Goal: Entertainment & Leisure: Consume media (video, audio)

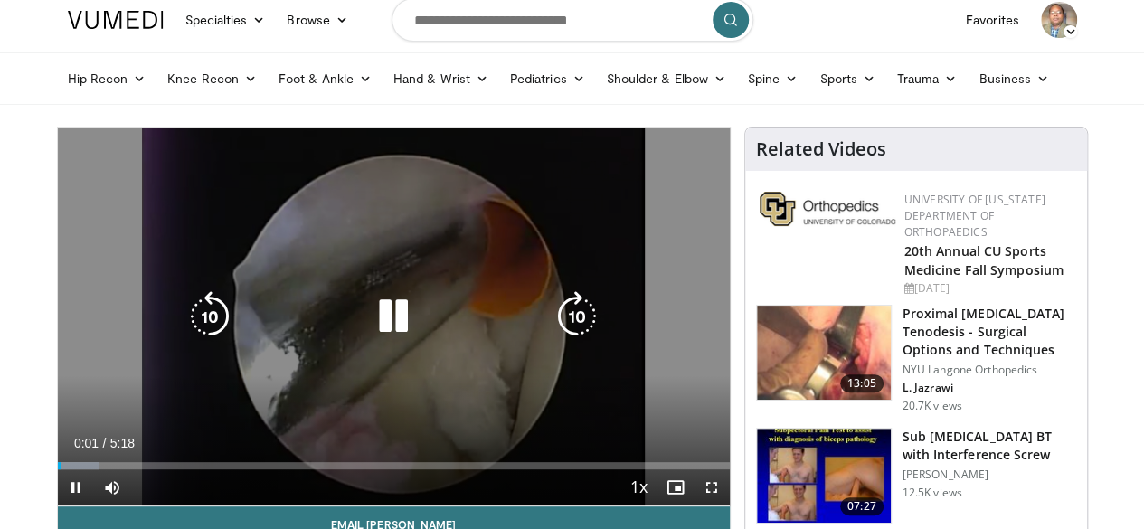
scroll to position [90, 0]
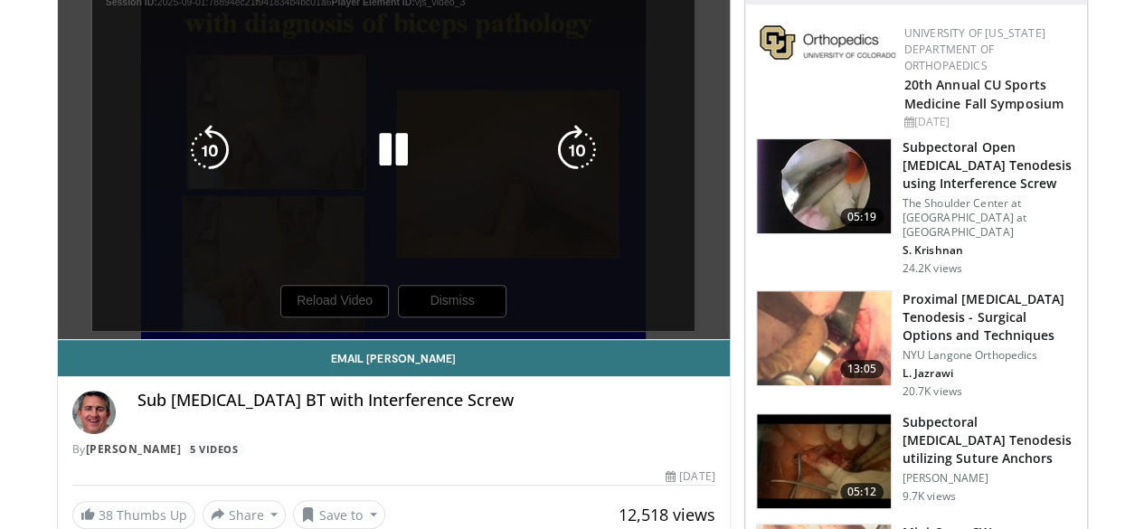
scroll to position [271, 0]
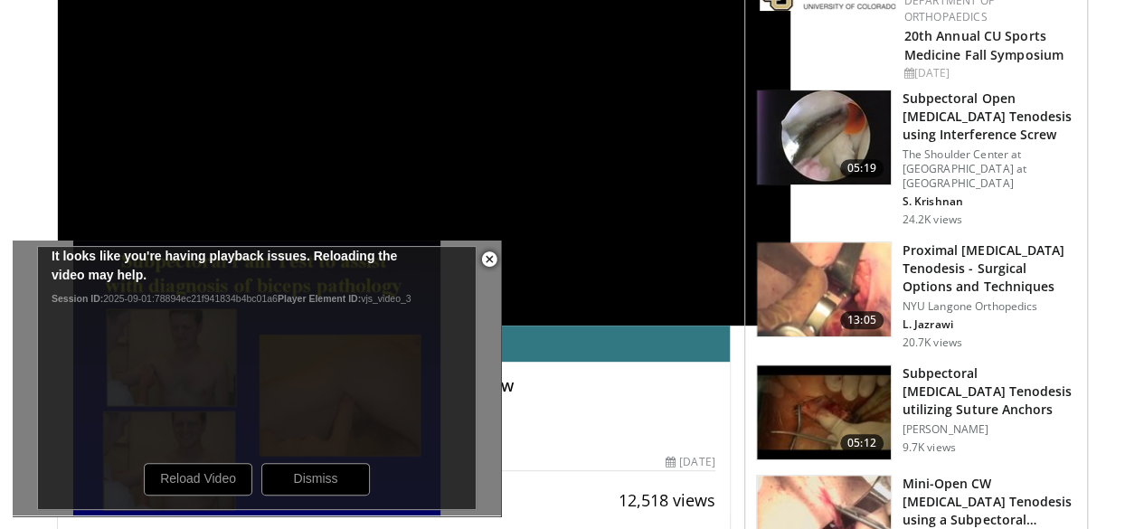
click at [490, 251] on span "Video Player" at bounding box center [489, 260] width 36 height 36
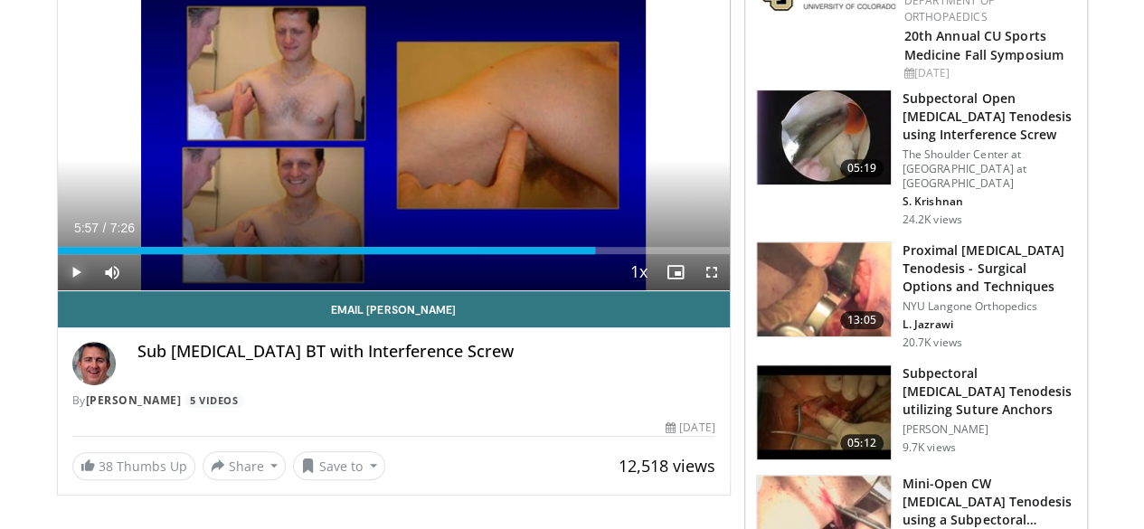
click at [58, 290] on span "Video Player" at bounding box center [76, 272] width 36 height 36
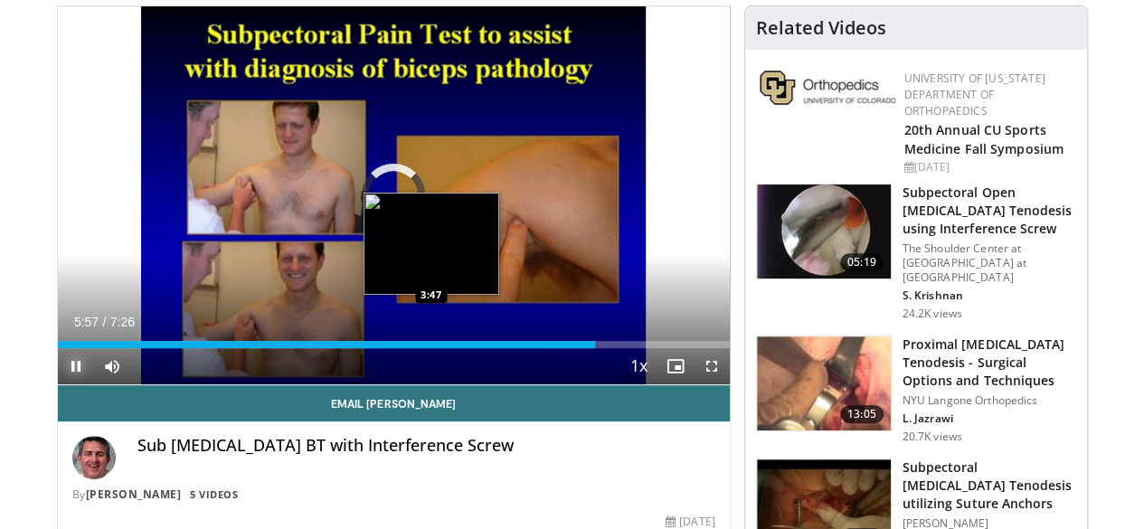
scroll to position [90, 0]
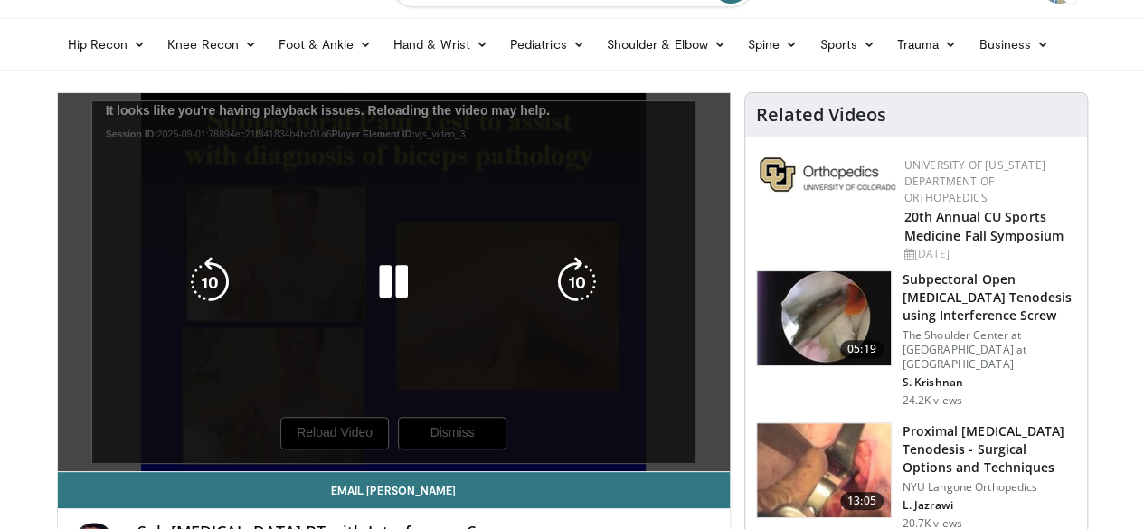
click at [427, 240] on div "10 seconds Tap to unmute" at bounding box center [394, 282] width 672 height 378
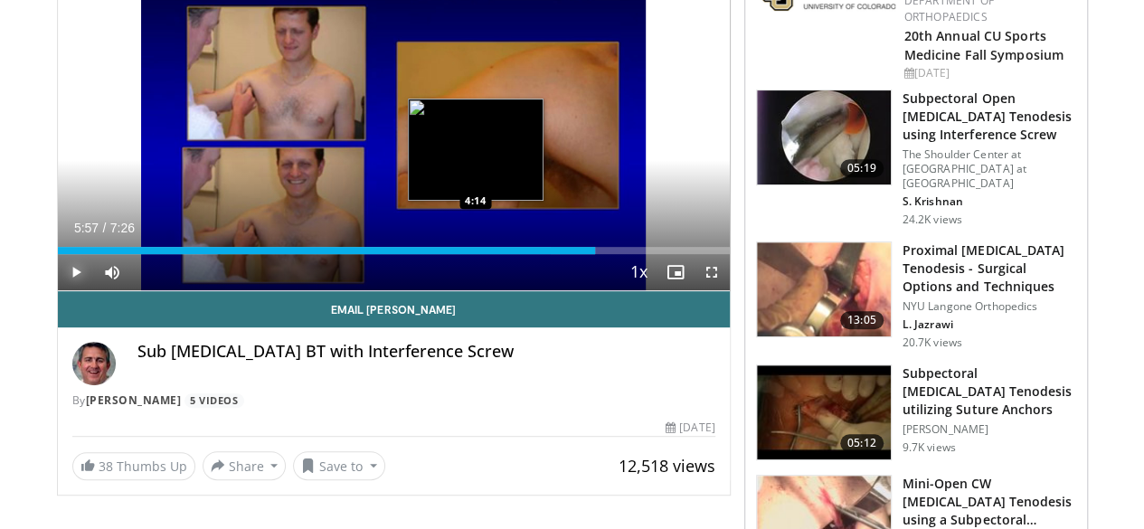
scroll to position [181, 0]
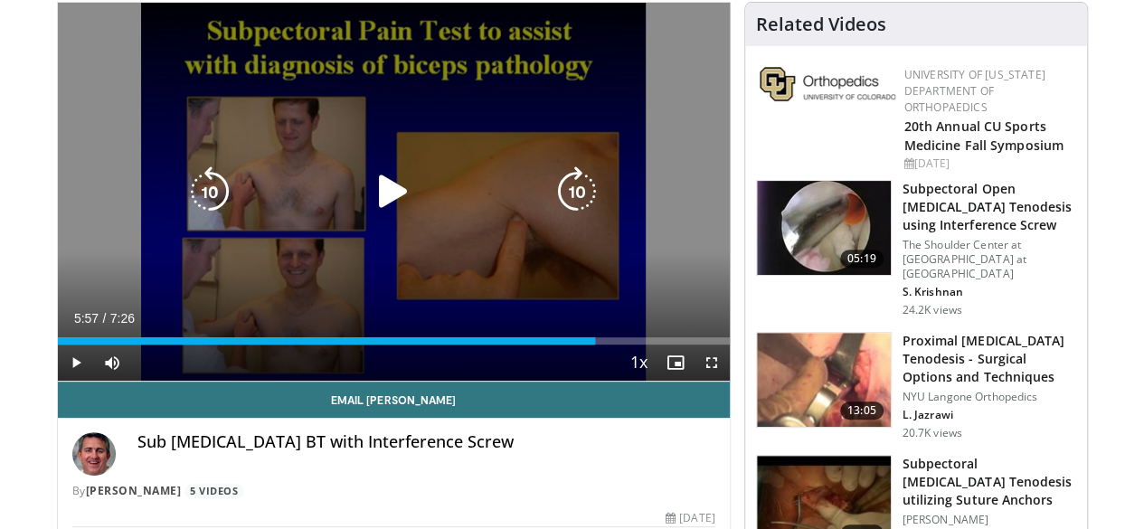
click at [368, 204] on icon "Video Player" at bounding box center [393, 191] width 51 height 51
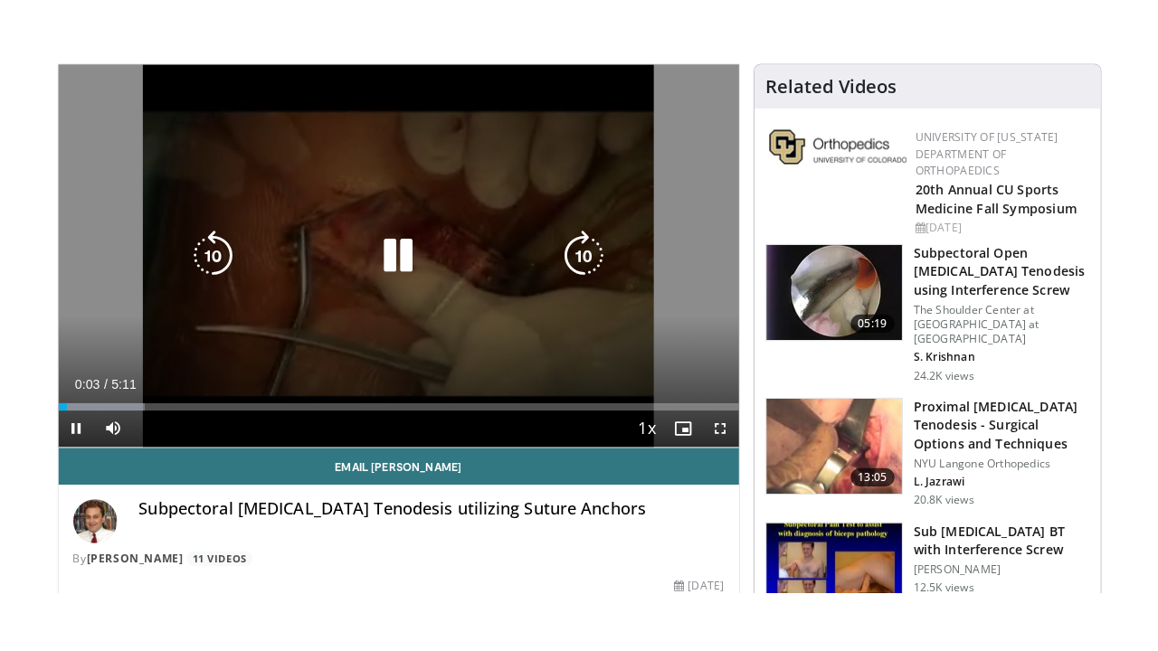
scroll to position [181, 0]
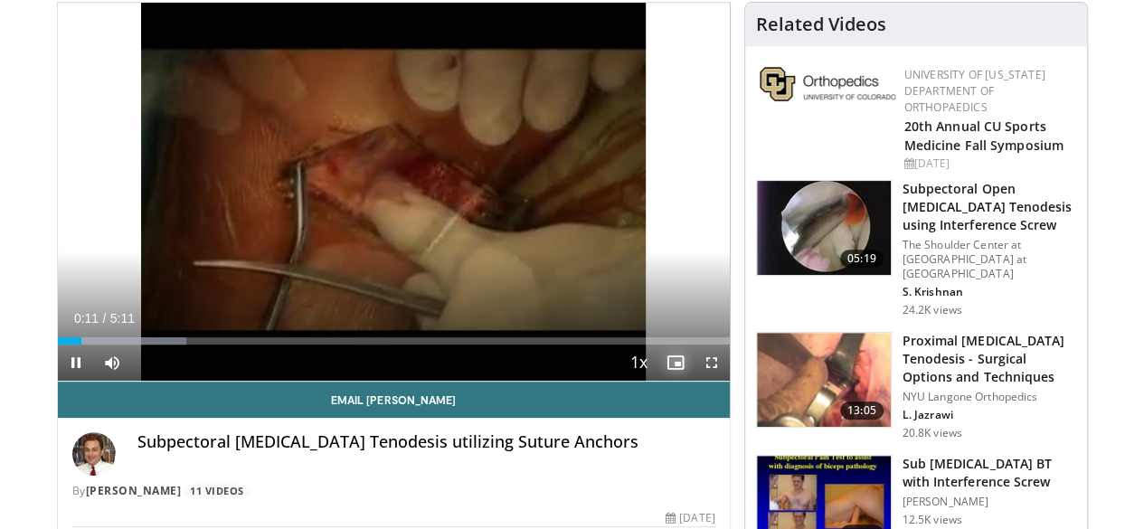
click at [693, 381] on span "Video Player" at bounding box center [676, 363] width 36 height 36
click at [727, 381] on span "Video Player" at bounding box center [712, 363] width 36 height 36
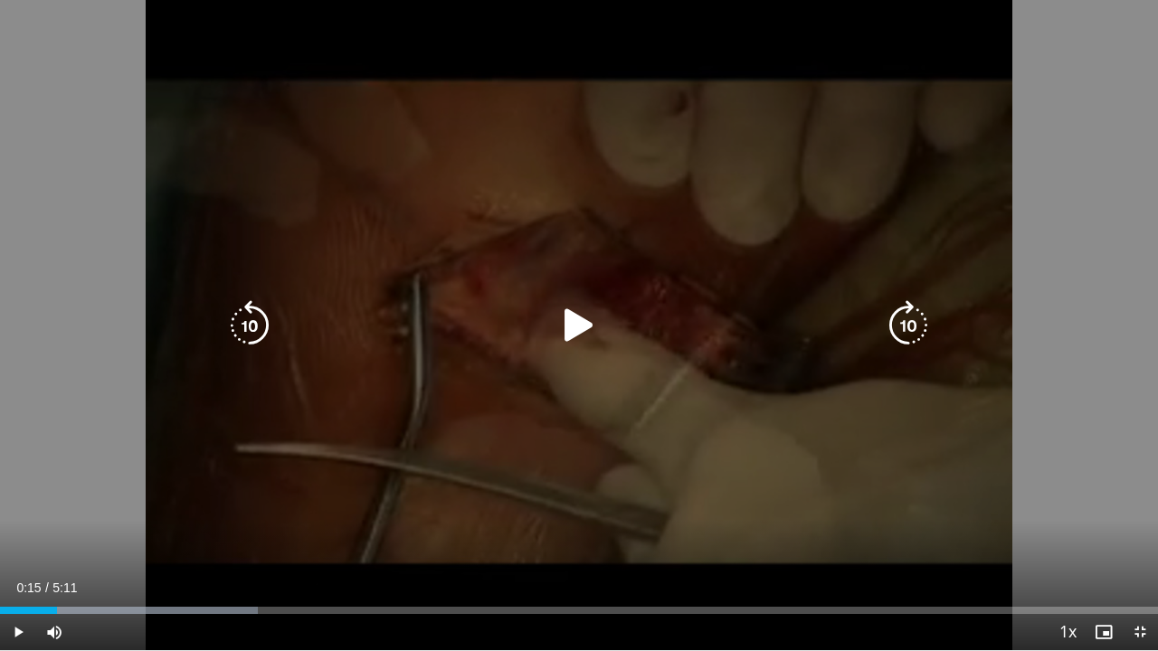
click at [574, 332] on icon "Video Player" at bounding box center [579, 325] width 51 height 51
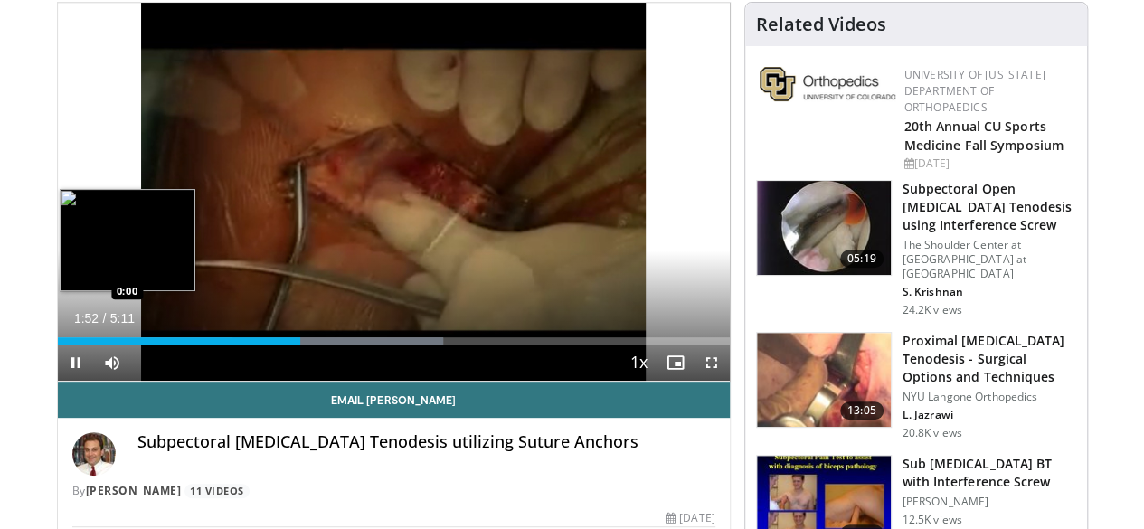
click at [58, 345] on div "Loaded : 57.35% 1:52 0:00" at bounding box center [394, 340] width 672 height 7
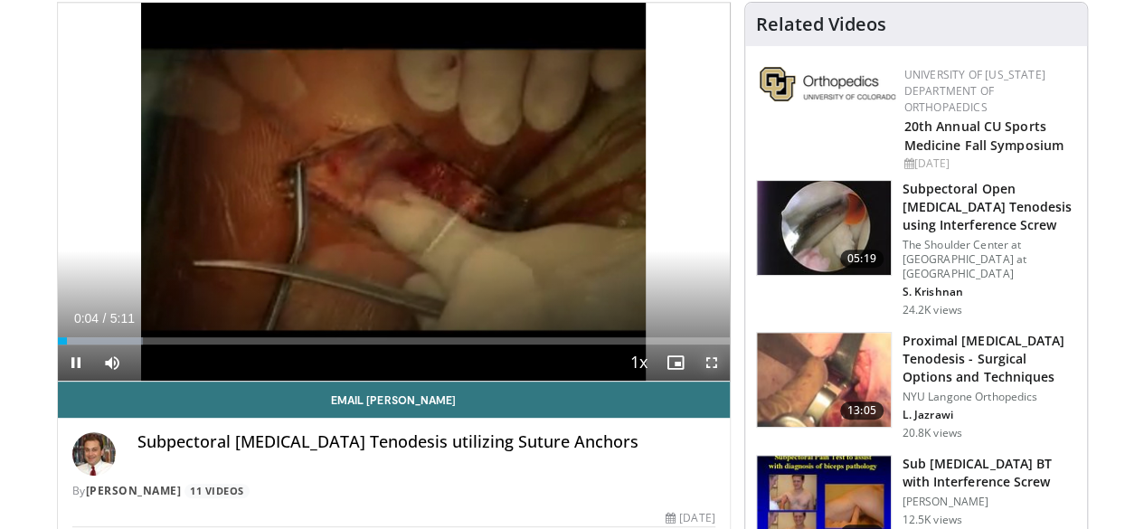
click at [725, 381] on span "Video Player" at bounding box center [712, 363] width 36 height 36
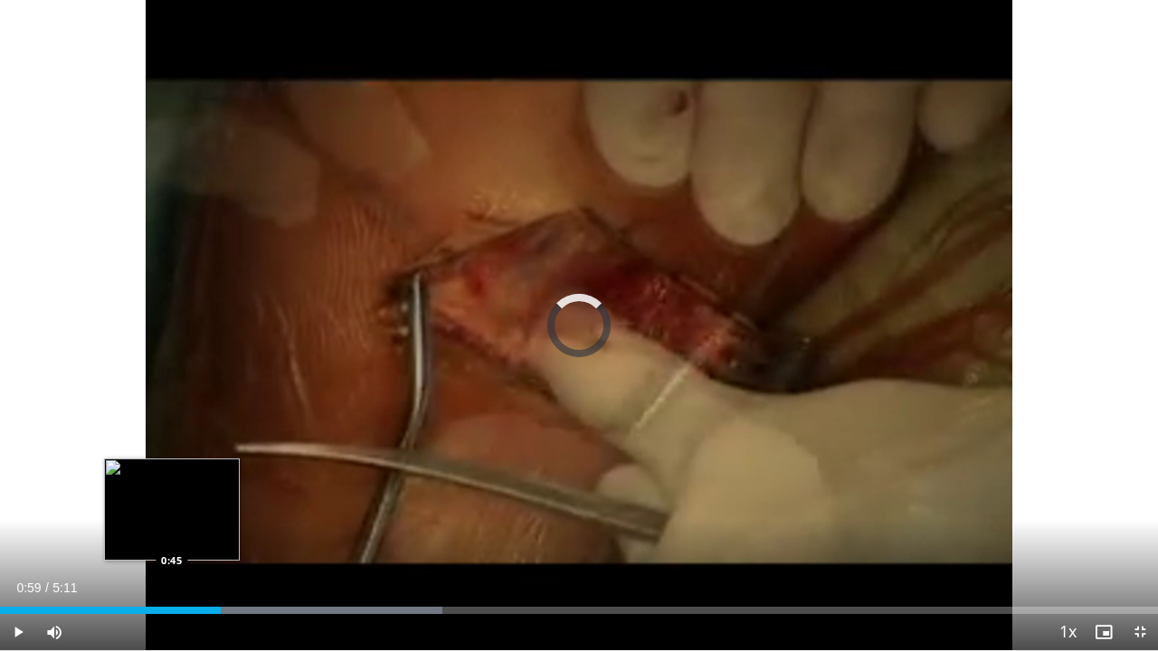
click at [171, 528] on div "Loaded : 38.23% 0:45 0:45" at bounding box center [579, 610] width 1158 height 7
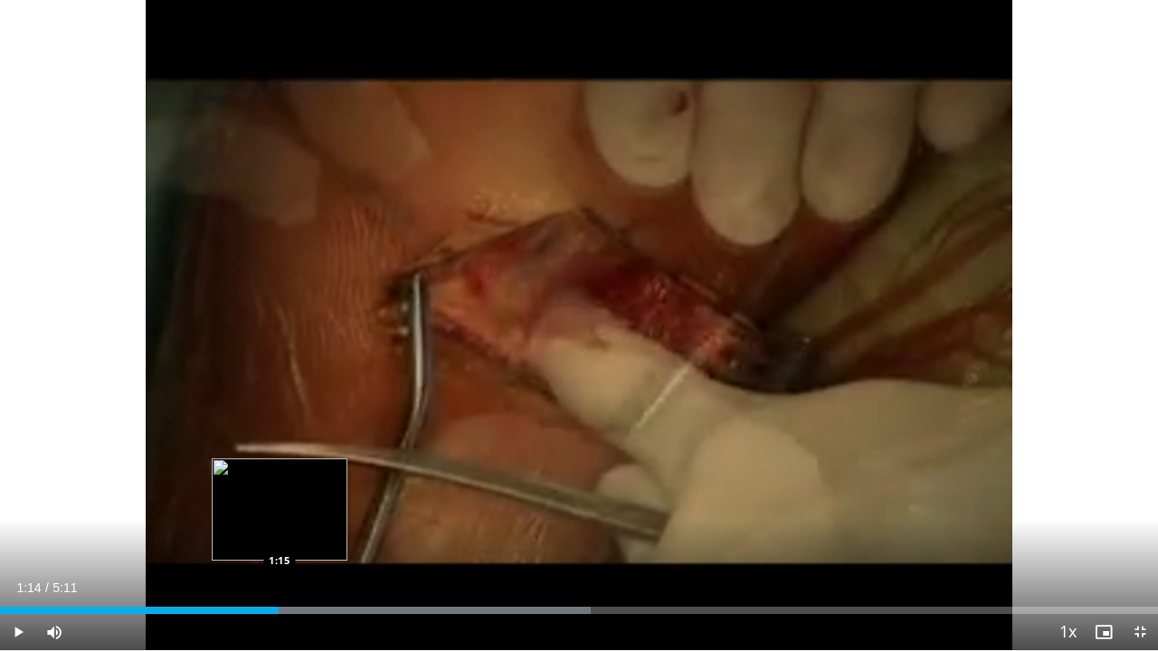
click at [279, 528] on div "Loaded : 50.98% 1:14 1:15" at bounding box center [579, 610] width 1158 height 7
click at [251, 528] on div "Loaded : 50.98% 1:07 1:07" at bounding box center [579, 605] width 1158 height 17
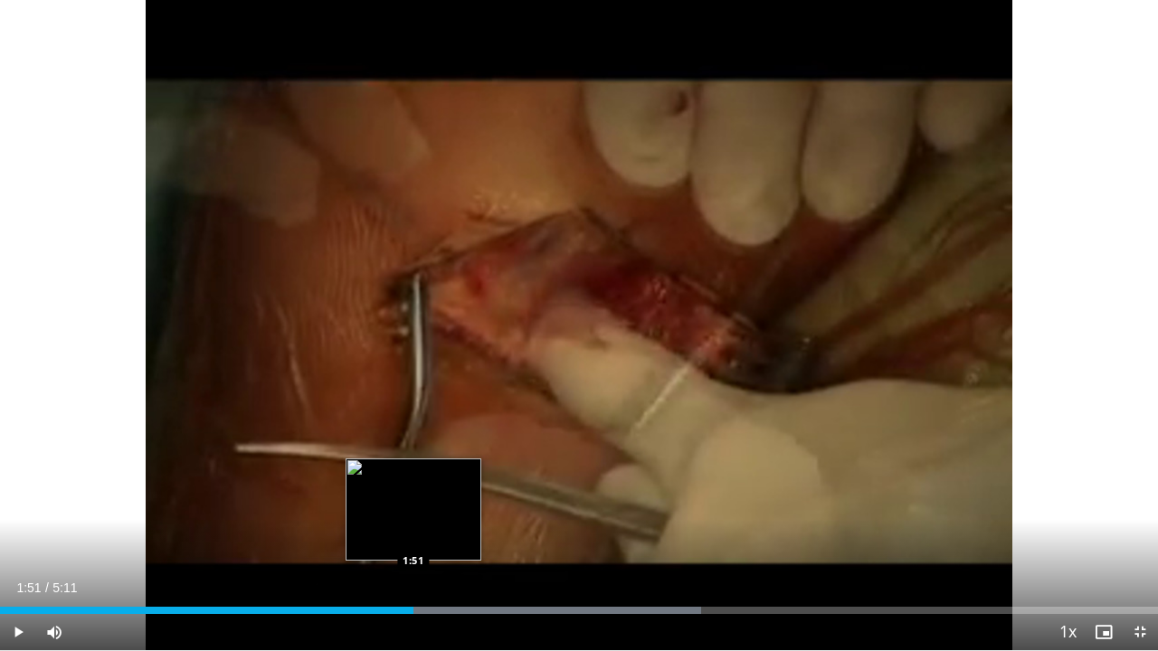
click at [413, 528] on div "Loaded : 60.54% 2:08 1:51" at bounding box center [579, 610] width 1158 height 7
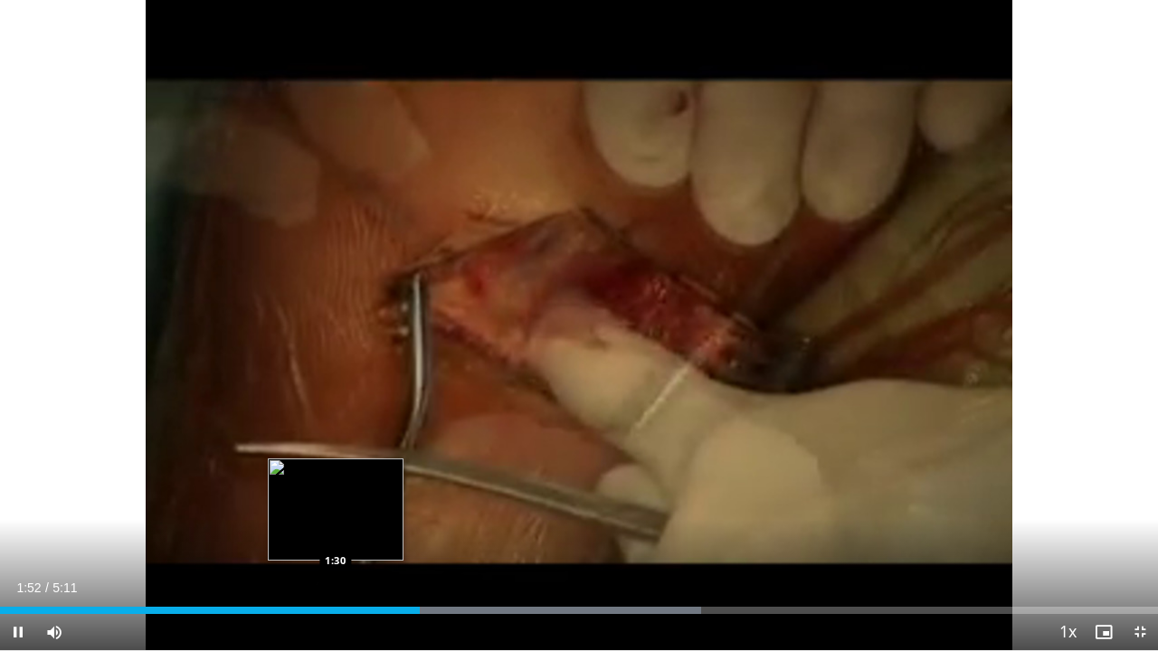
click at [335, 528] on div "10 seconds Tap to unmute" at bounding box center [579, 325] width 1158 height 650
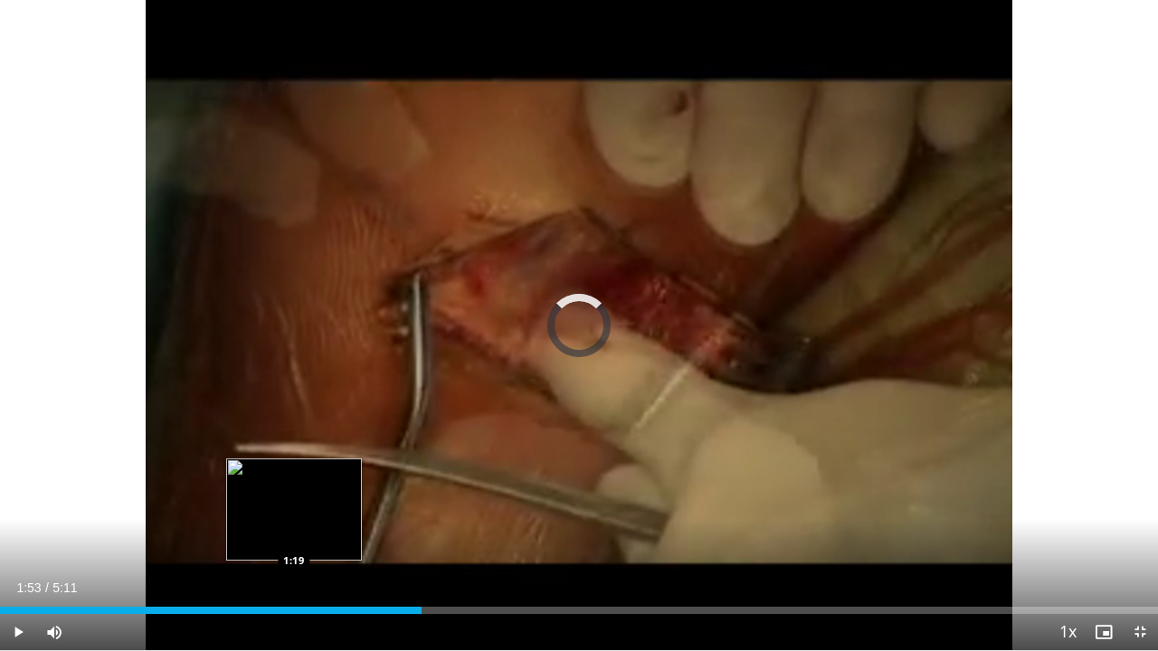
click at [294, 528] on div "1:53" at bounding box center [211, 610] width 422 height 7
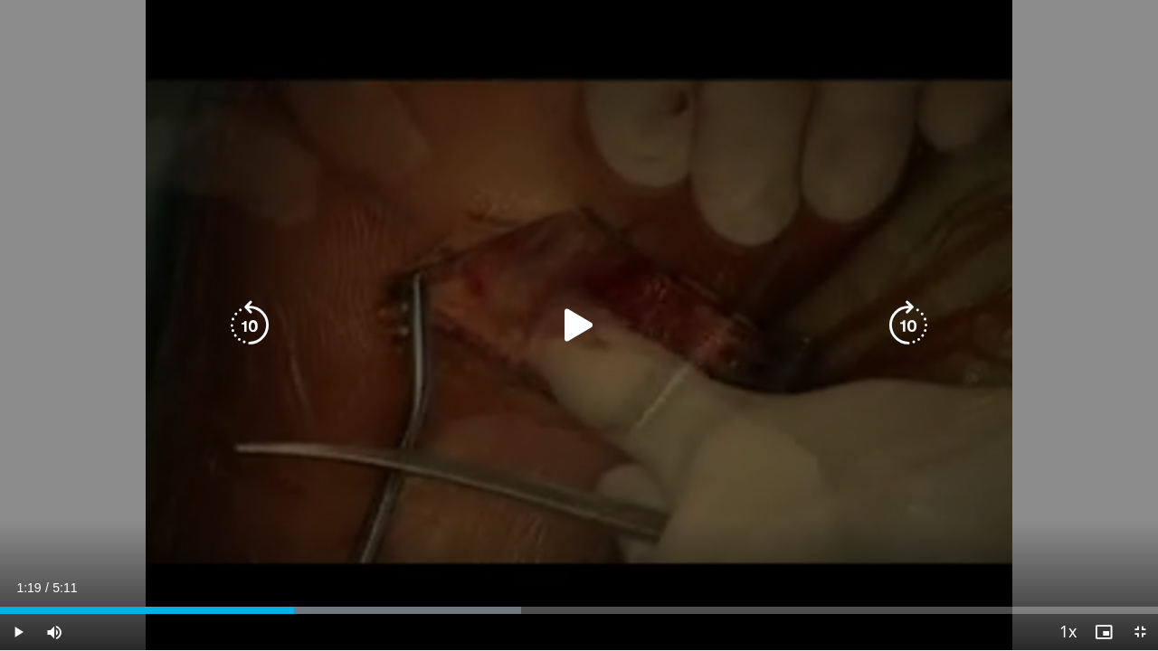
click at [573, 326] on icon "Video Player" at bounding box center [579, 325] width 51 height 51
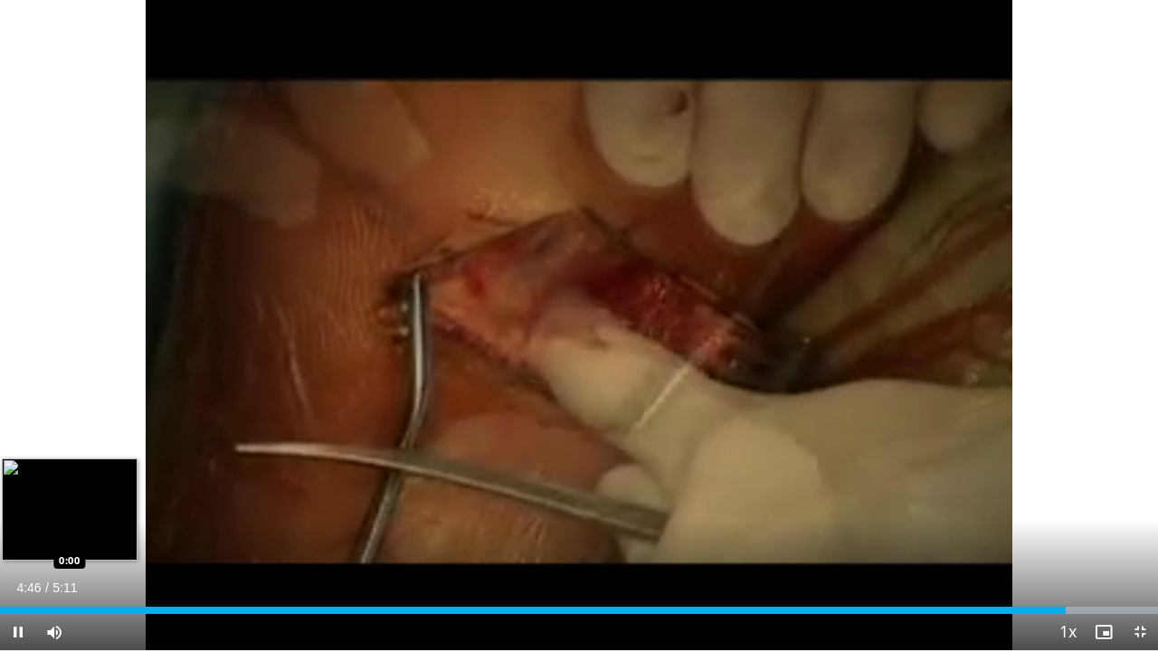
click at [0, 528] on div "Loaded : 100.00% 4:46 0:00" at bounding box center [579, 605] width 1158 height 17
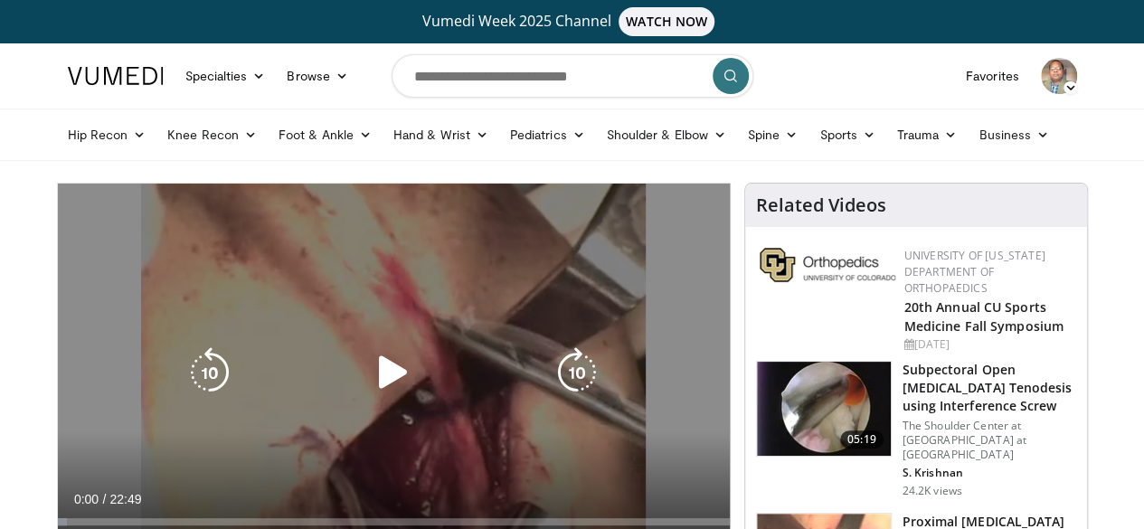
click at [350, 391] on div "Video Player" at bounding box center [393, 373] width 403 height 36
click at [394, 398] on icon "Video Player" at bounding box center [393, 372] width 51 height 51
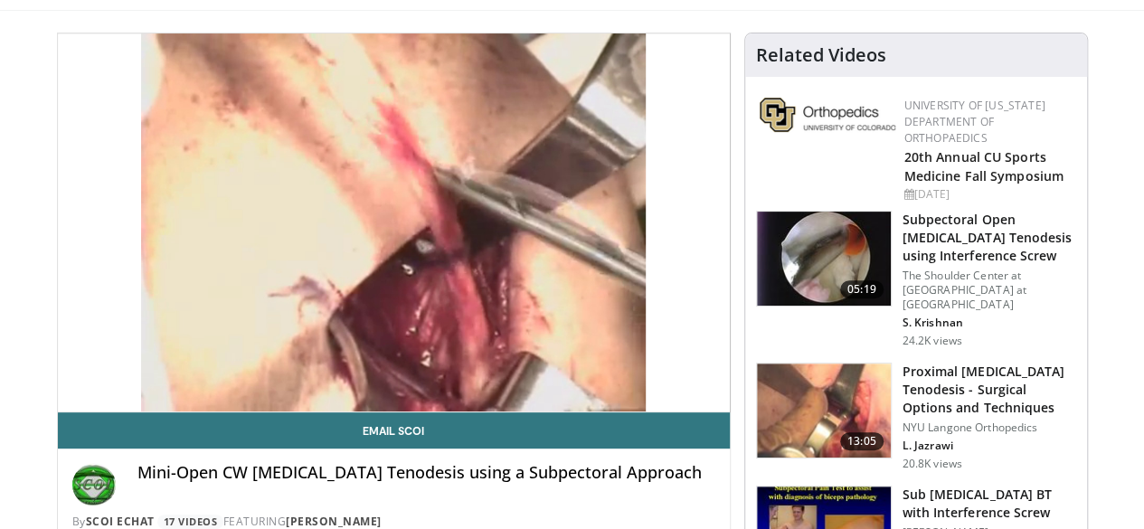
scroll to position [181, 0]
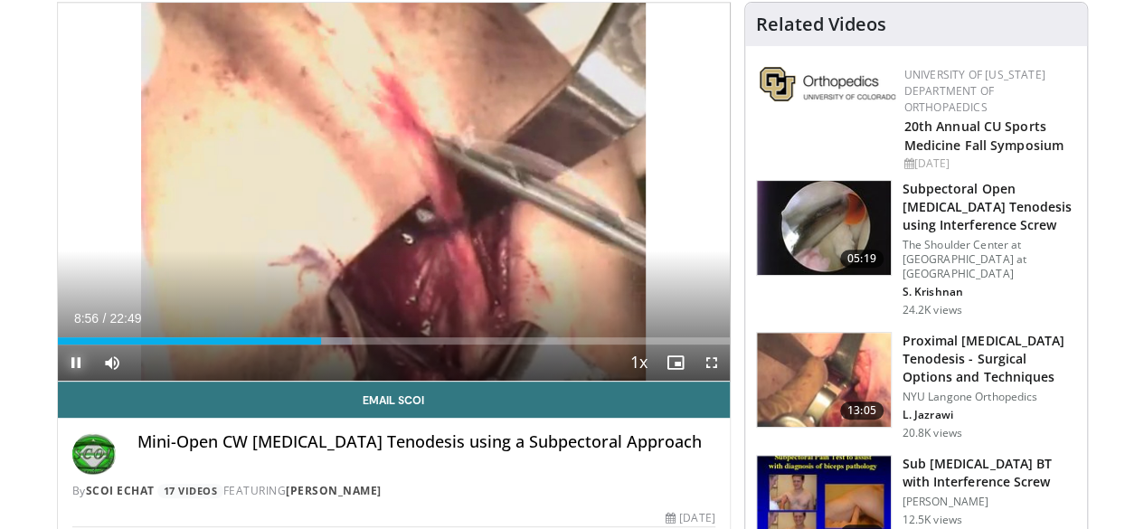
click at [58, 381] on span "Video Player" at bounding box center [76, 363] width 36 height 36
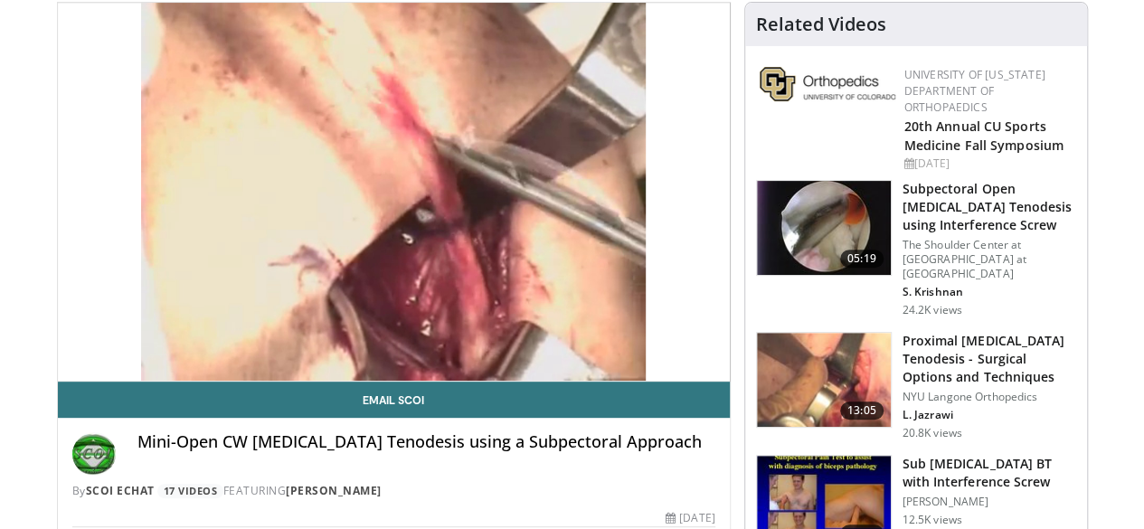
click at [823, 220] on img at bounding box center [824, 228] width 134 height 94
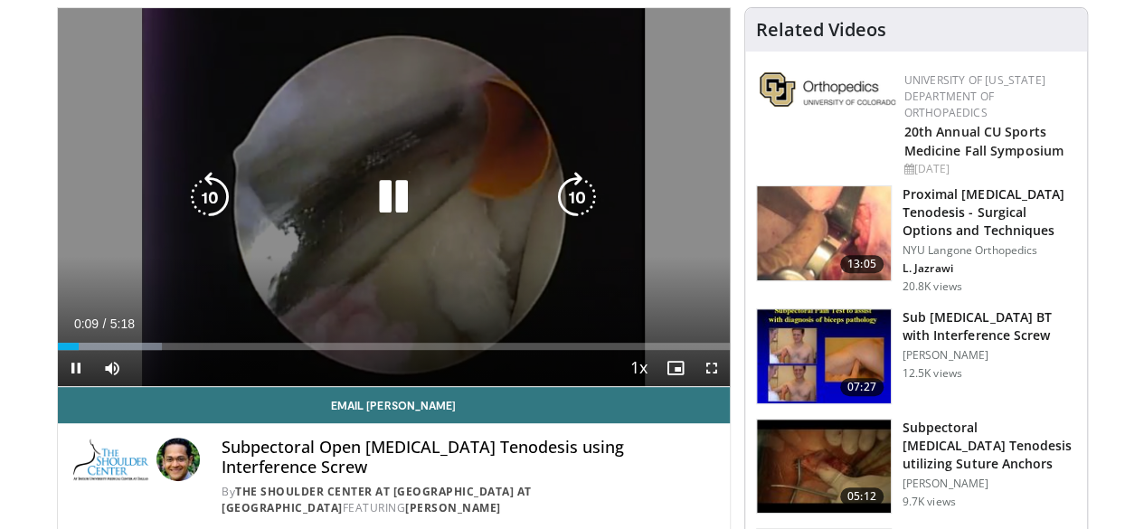
scroll to position [181, 0]
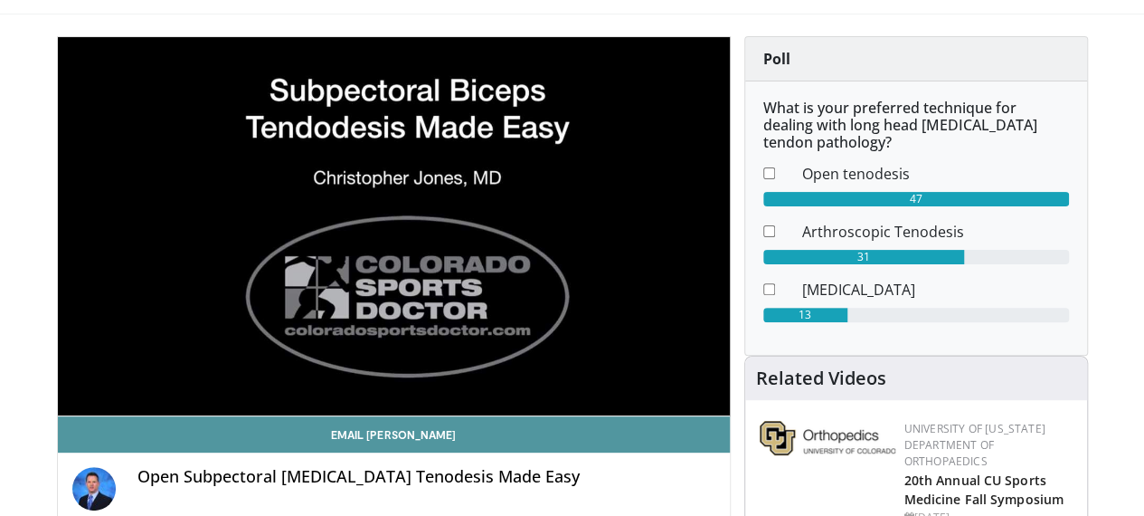
scroll to position [181, 0]
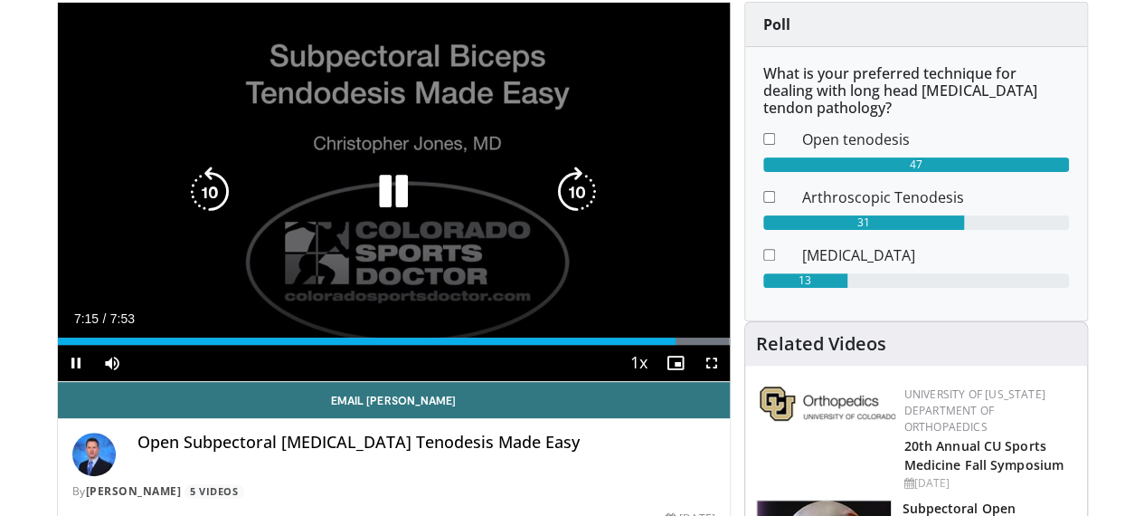
click at [384, 217] on icon "Video Player" at bounding box center [393, 191] width 51 height 51
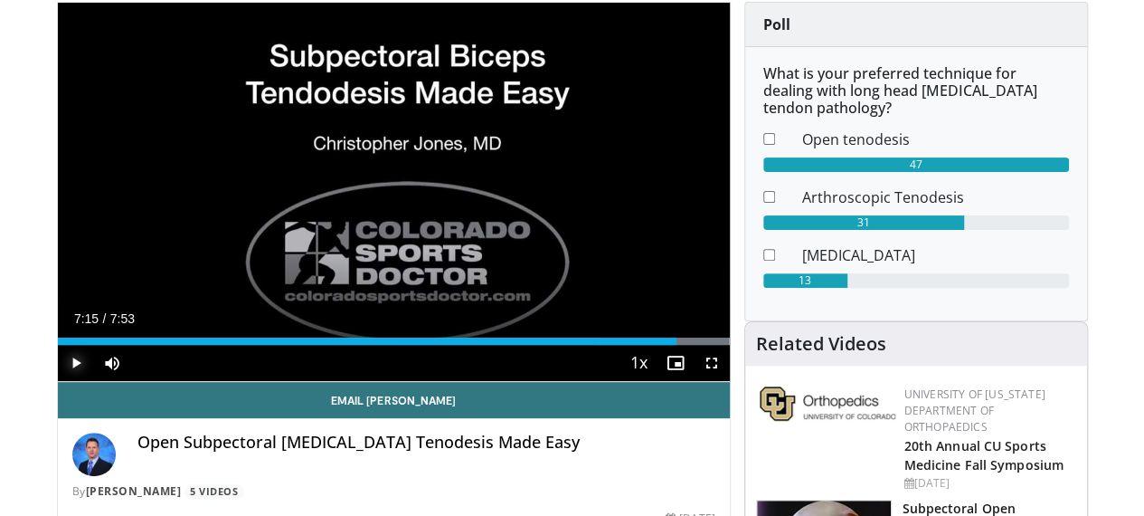
click at [58, 381] on span "Video Player" at bounding box center [76, 363] width 36 height 36
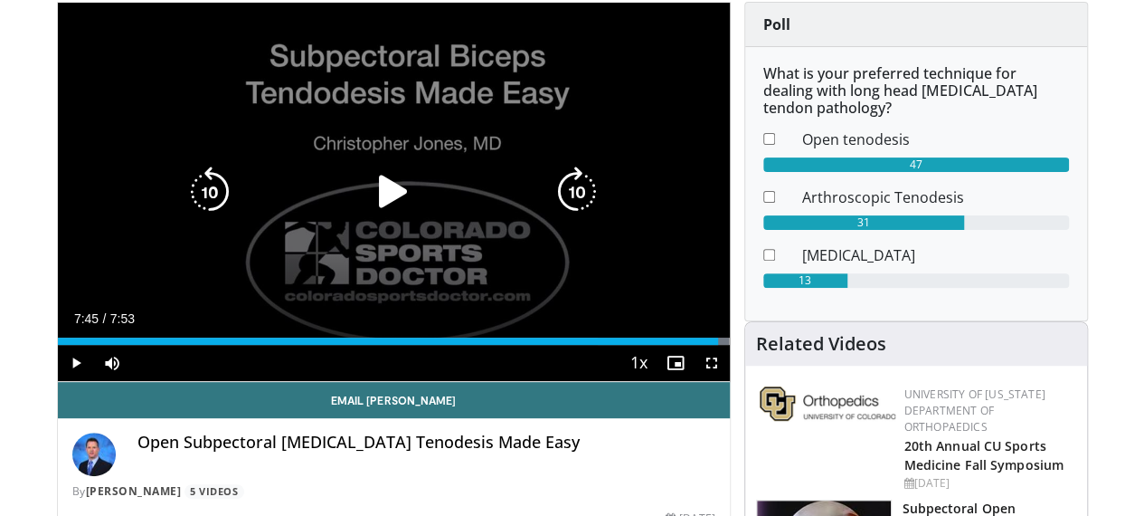
click at [384, 213] on icon "Video Player" at bounding box center [393, 191] width 51 height 51
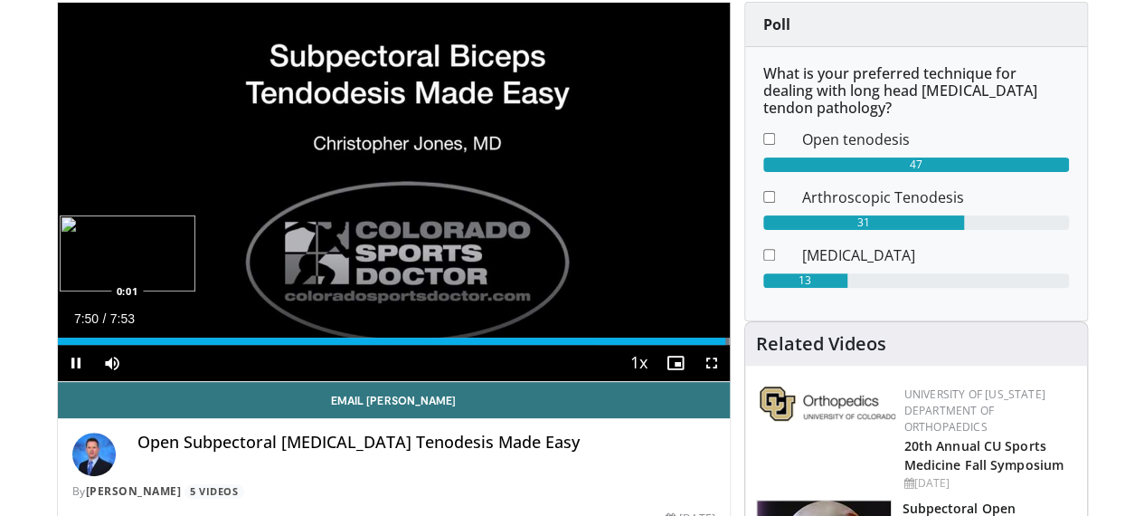
click at [58, 345] on div "Loaded : 100.00% 7:50 0:01" at bounding box center [394, 340] width 672 height 7
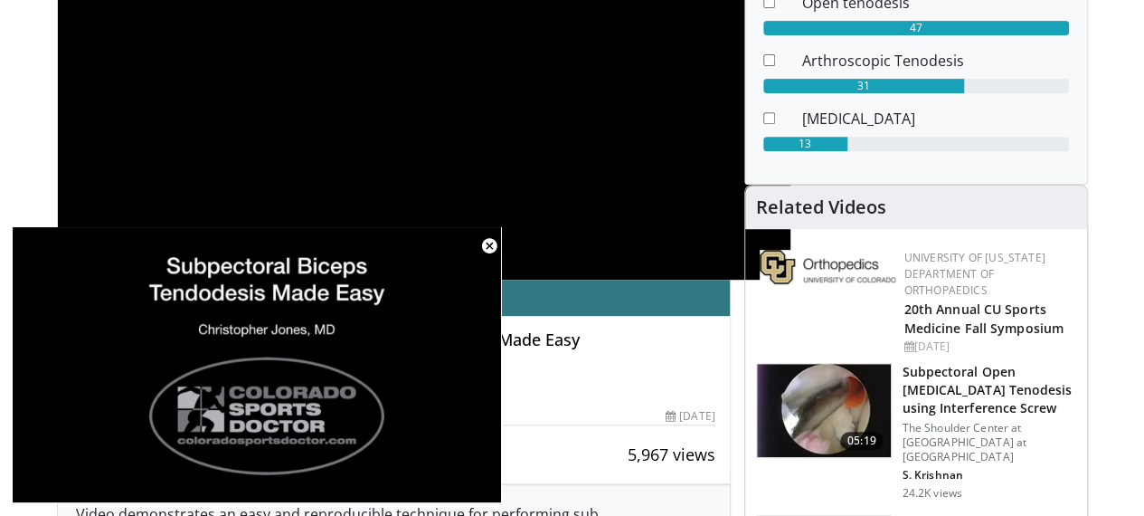
scroll to position [362, 0]
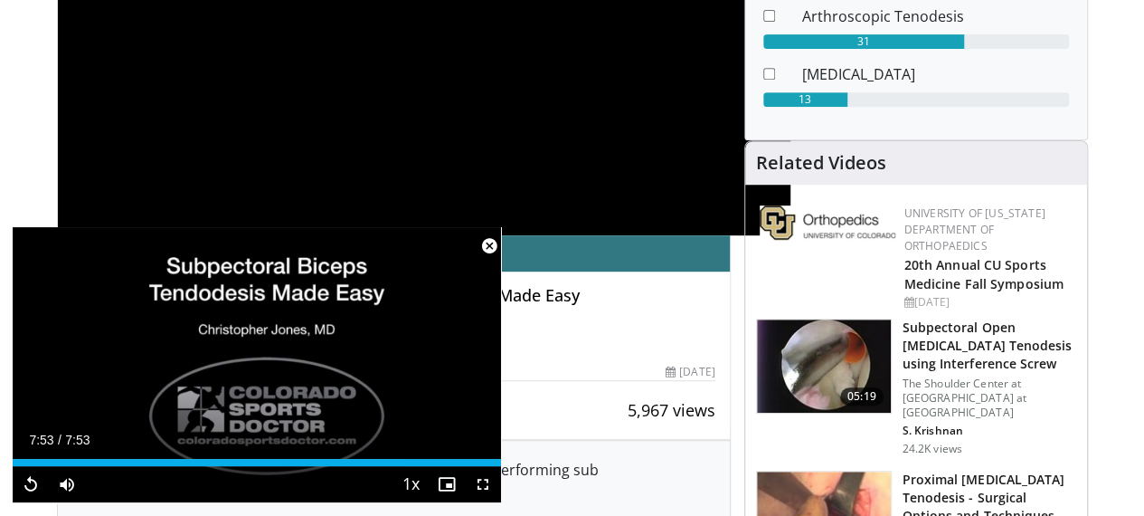
click at [487, 238] on span "Video Player" at bounding box center [489, 246] width 36 height 36
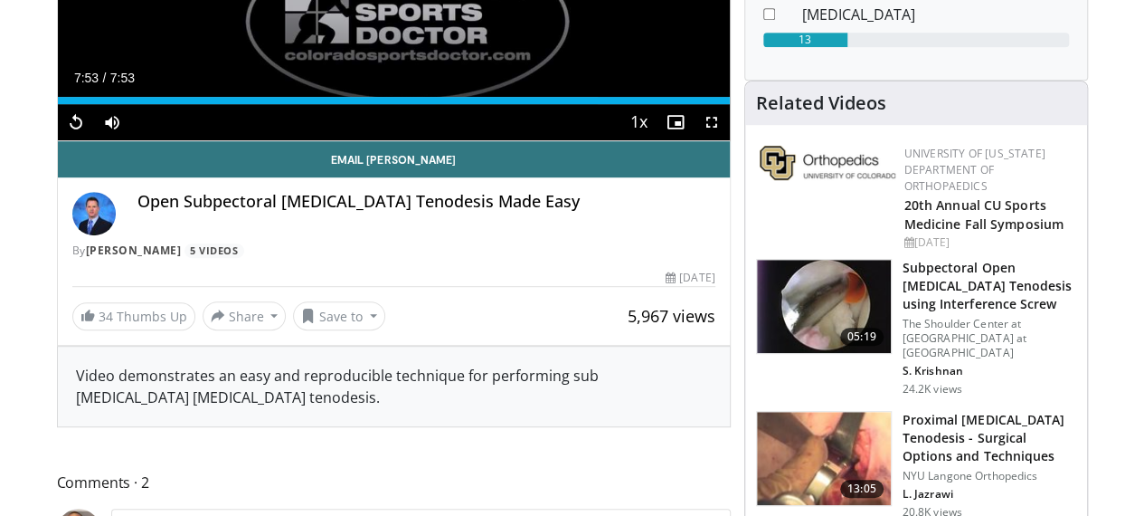
scroll to position [452, 0]
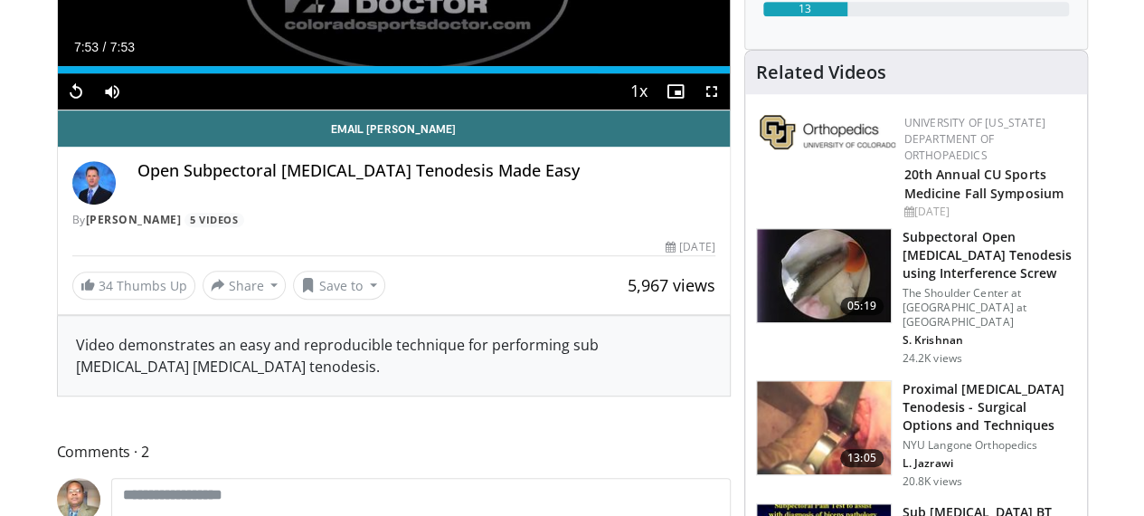
click at [840, 229] on img at bounding box center [824, 276] width 134 height 94
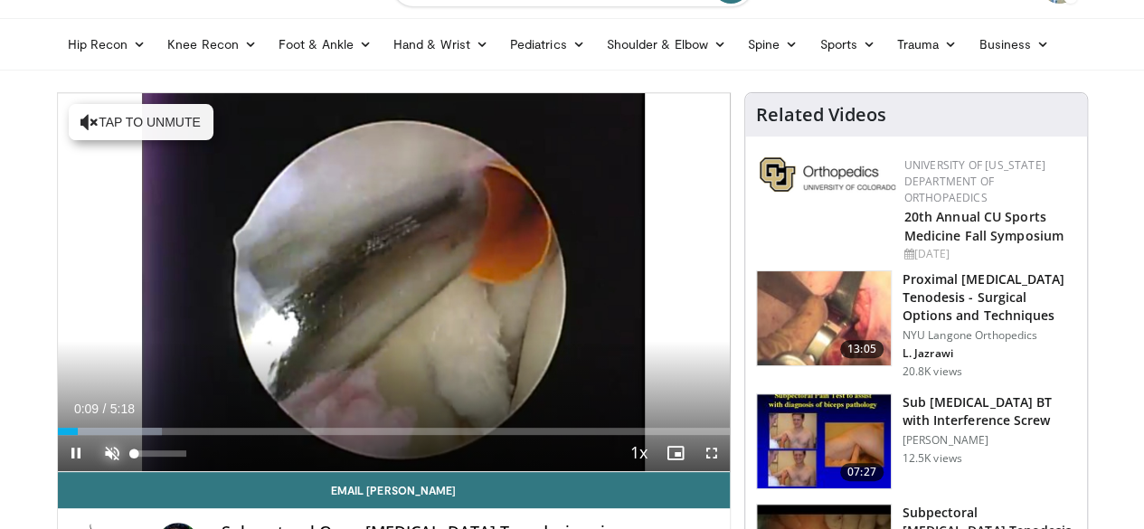
click at [94, 471] on span "Video Player" at bounding box center [112, 453] width 36 height 36
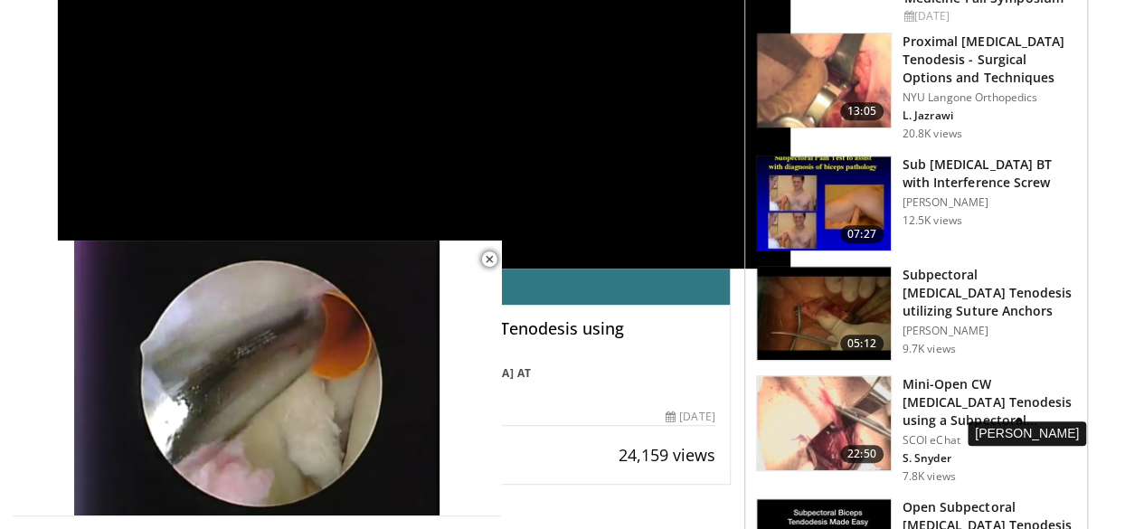
scroll to position [362, 0]
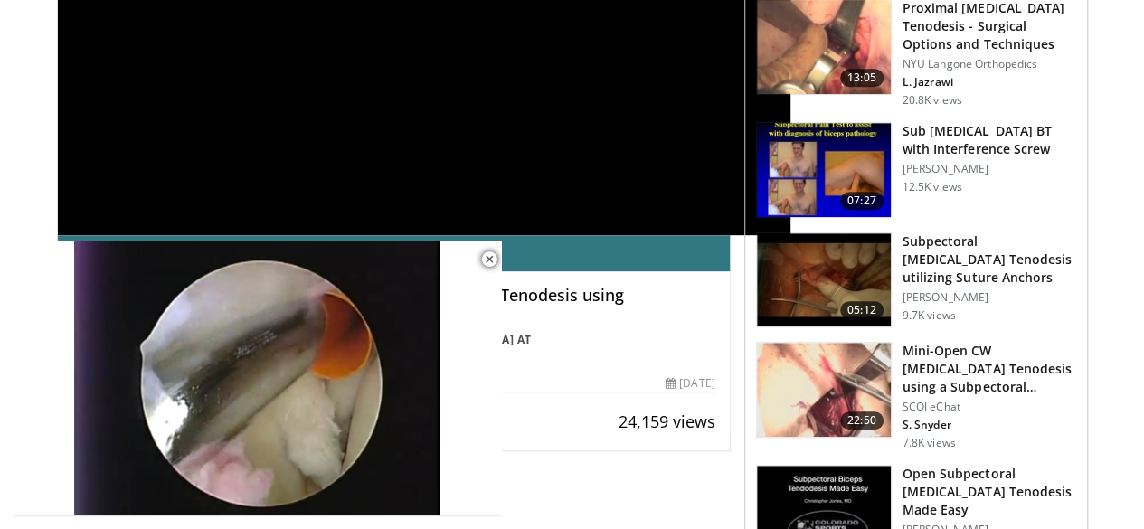
click at [830, 370] on img at bounding box center [824, 390] width 134 height 94
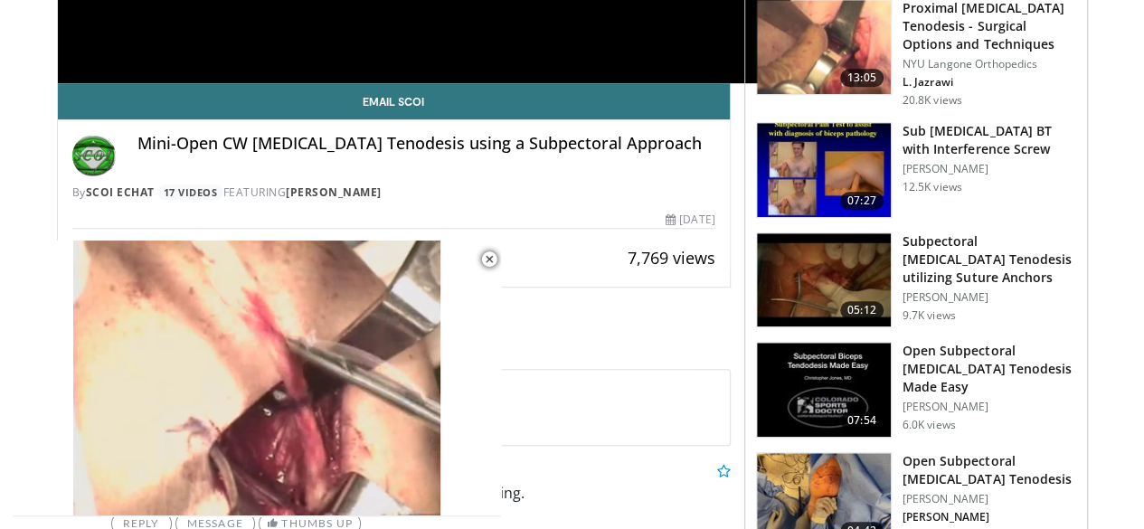
scroll to position [543, 0]
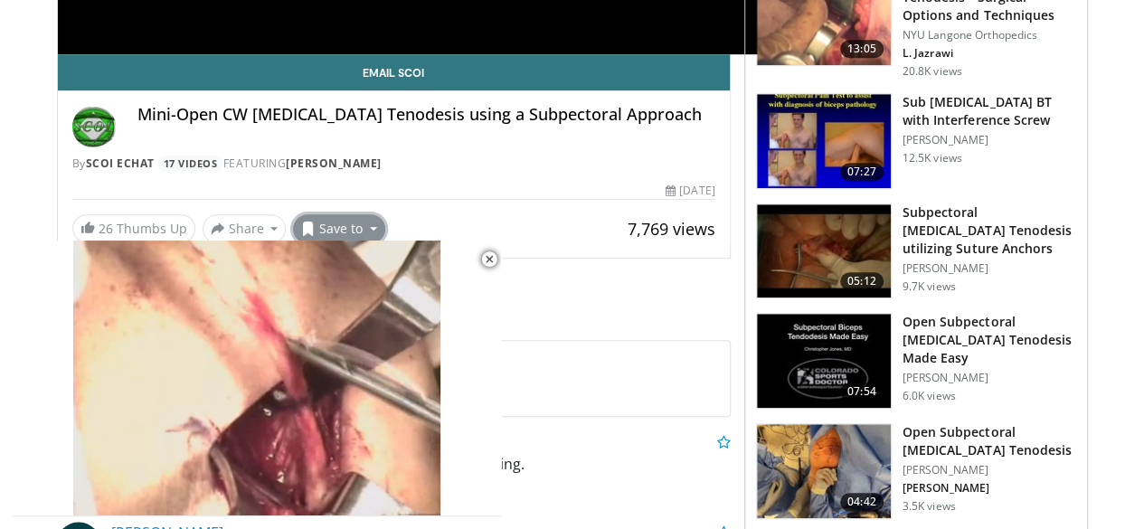
click at [318, 227] on button "Save to" at bounding box center [339, 228] width 92 height 29
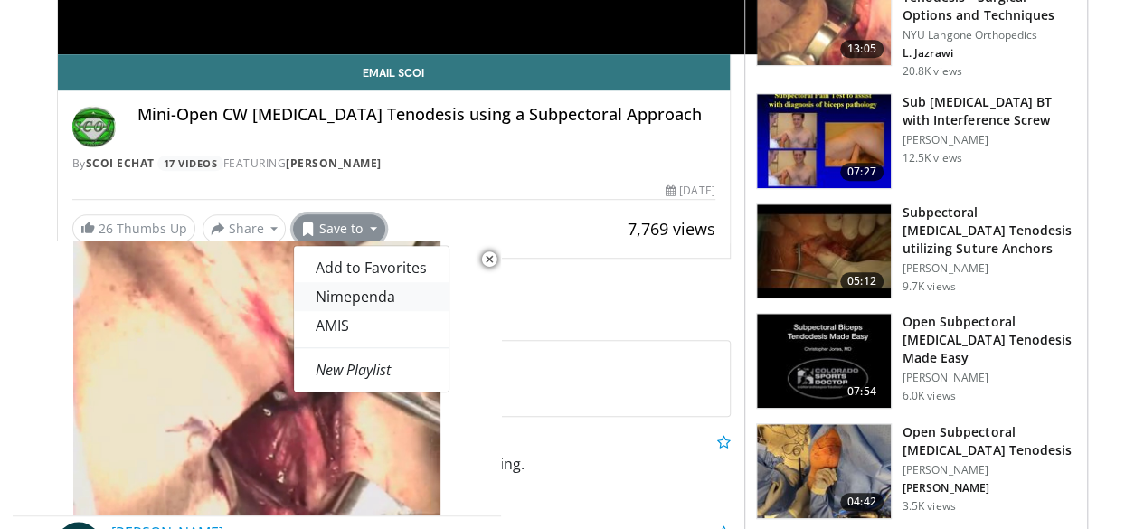
click at [327, 299] on link "Nimependa" at bounding box center [371, 296] width 155 height 29
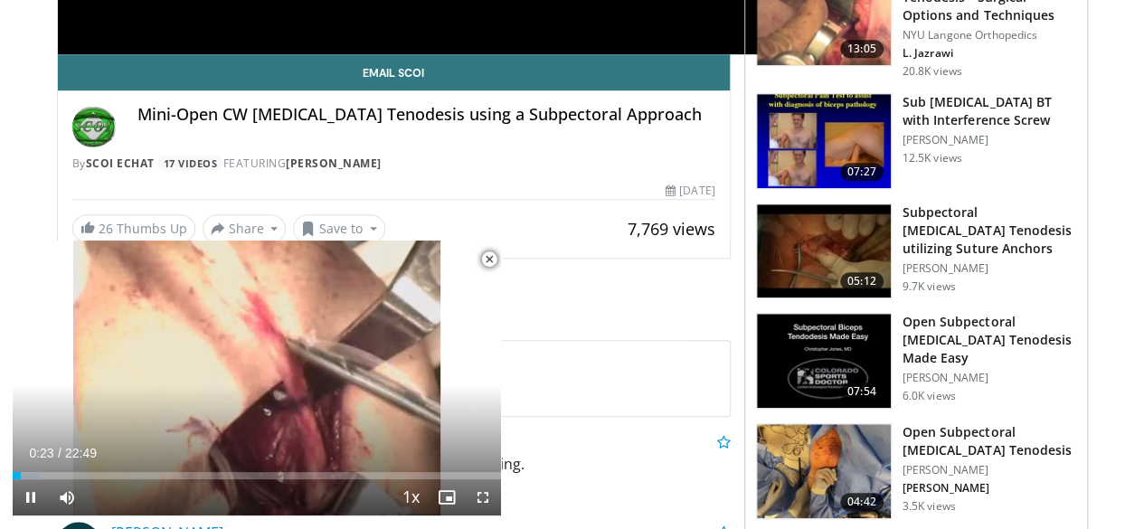
scroll to position [602, 0]
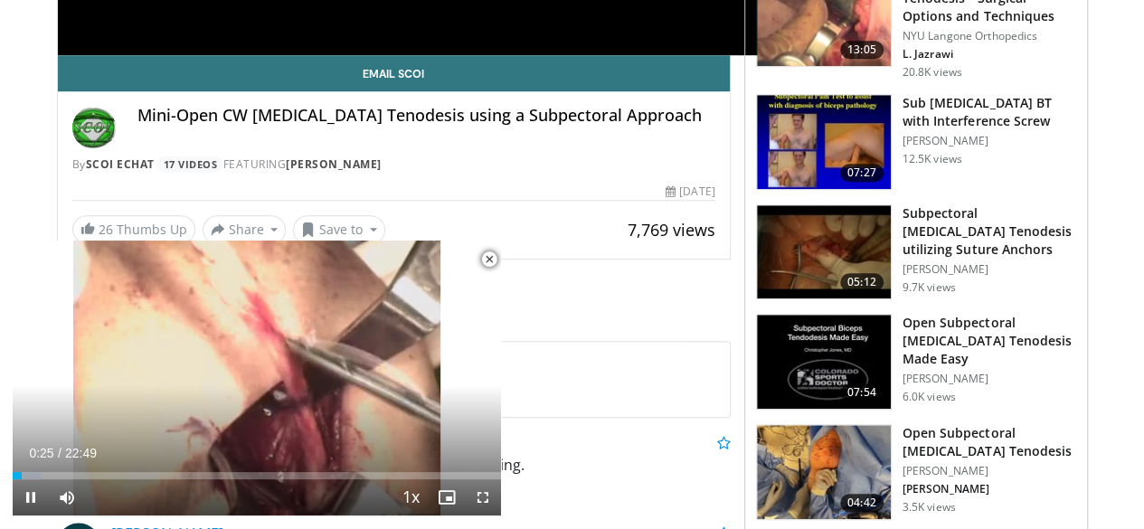
click at [485, 256] on span "Video Player" at bounding box center [489, 260] width 36 height 36
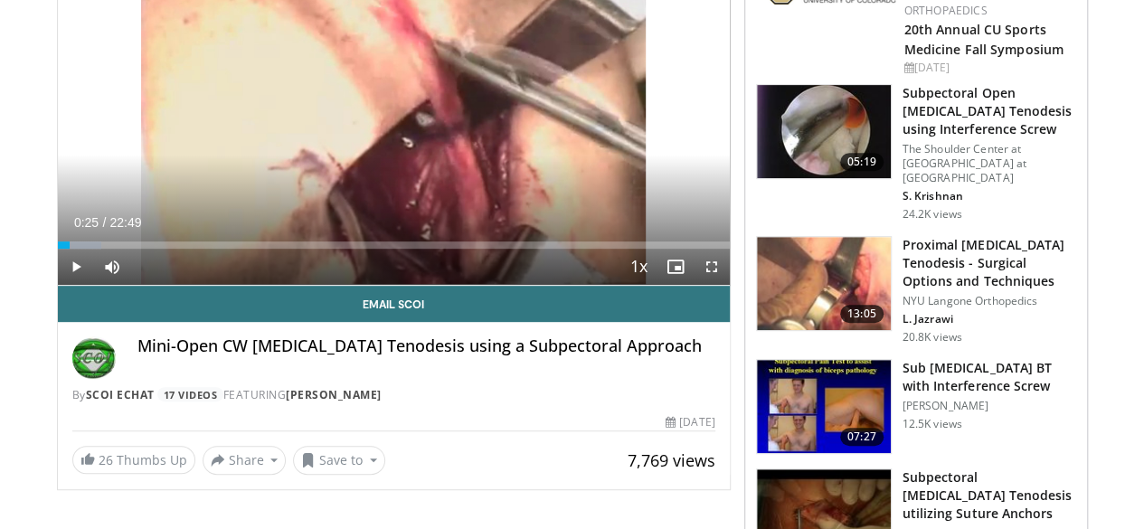
scroll to position [271, 0]
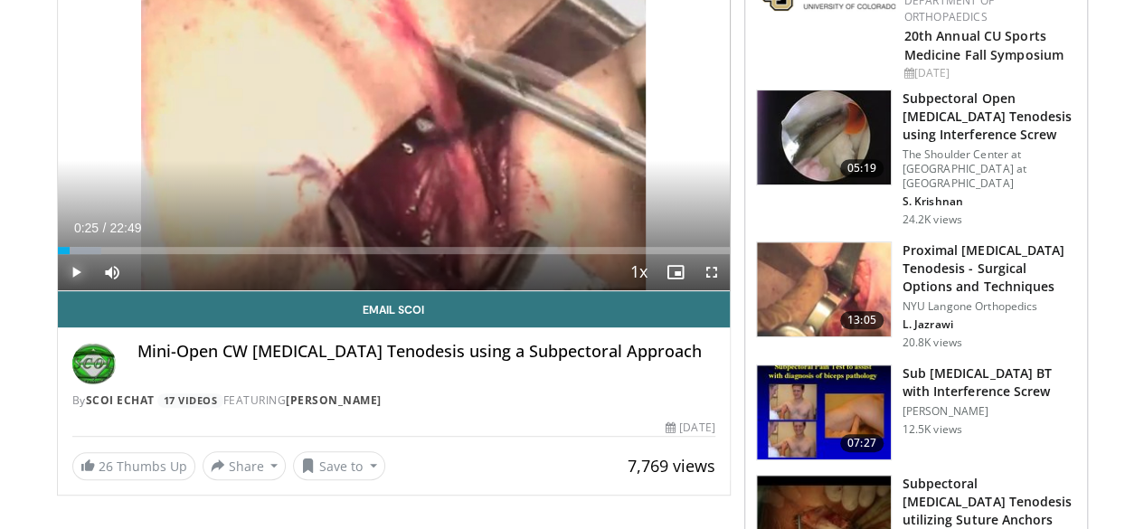
click at [58, 290] on span "Video Player" at bounding box center [76, 272] width 36 height 36
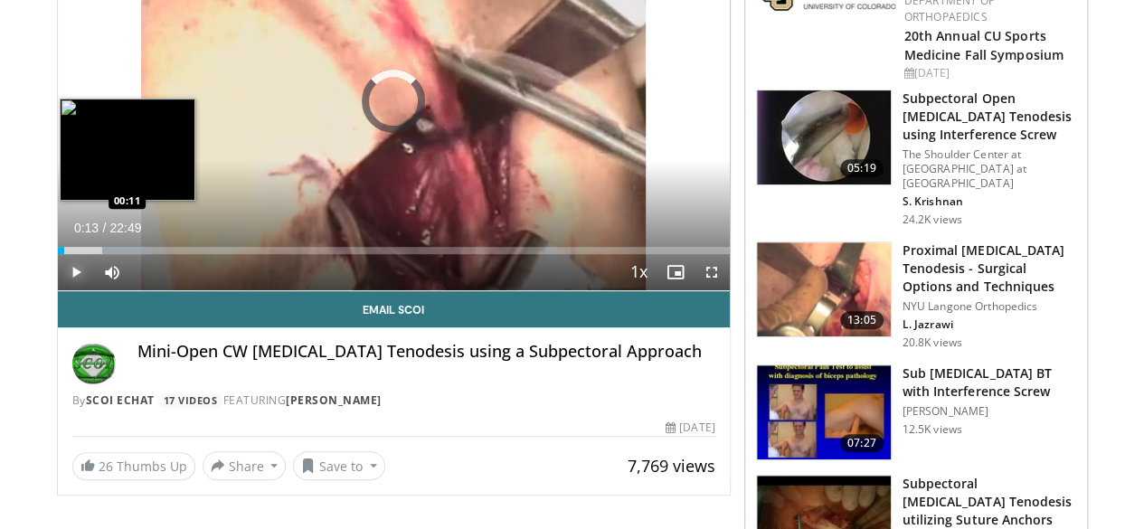
click at [58, 254] on div "00:13" at bounding box center [61, 250] width 6 height 7
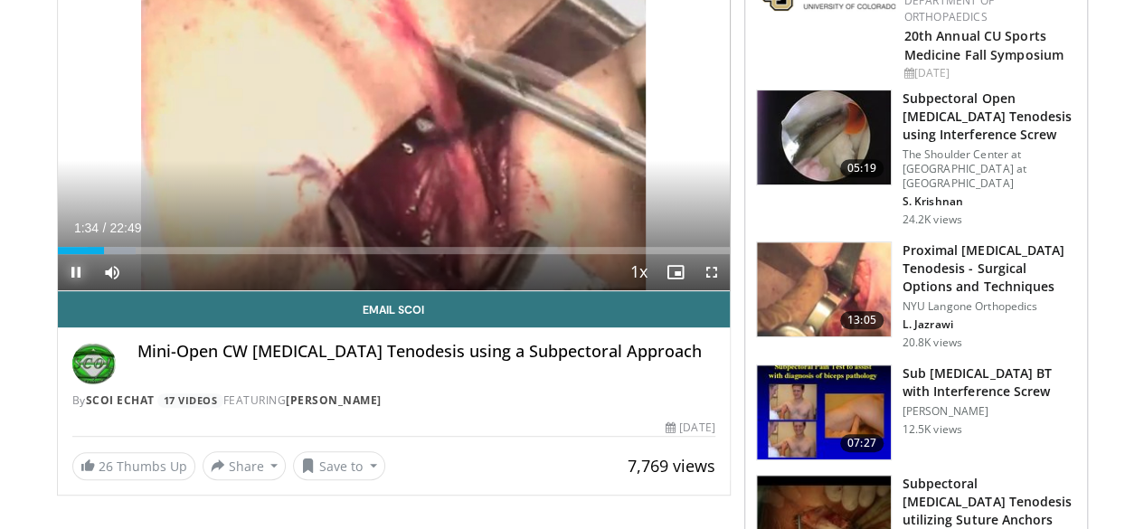
click at [58, 290] on span "Video Player" at bounding box center [76, 272] width 36 height 36
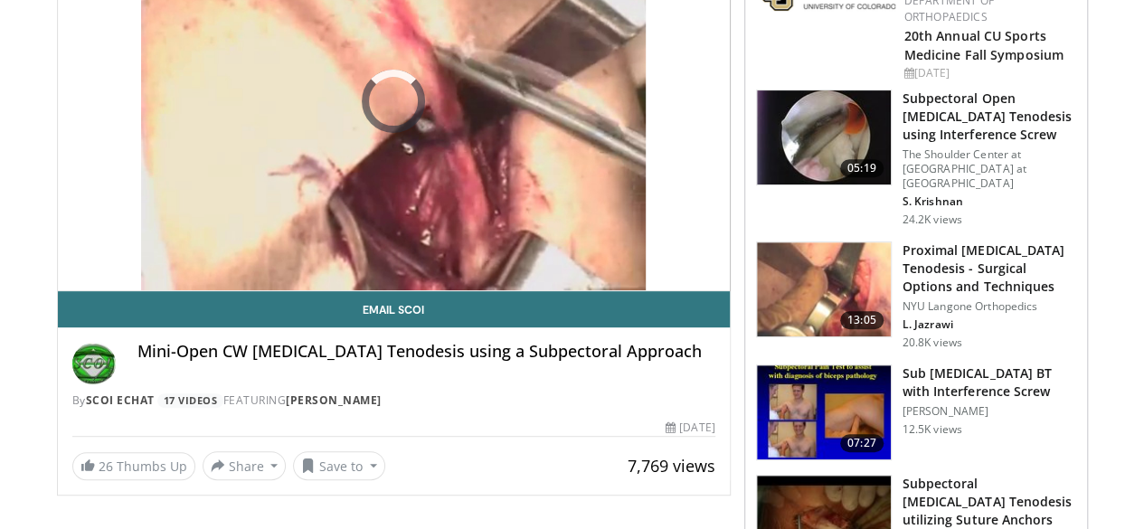
scroll to position [183, 0]
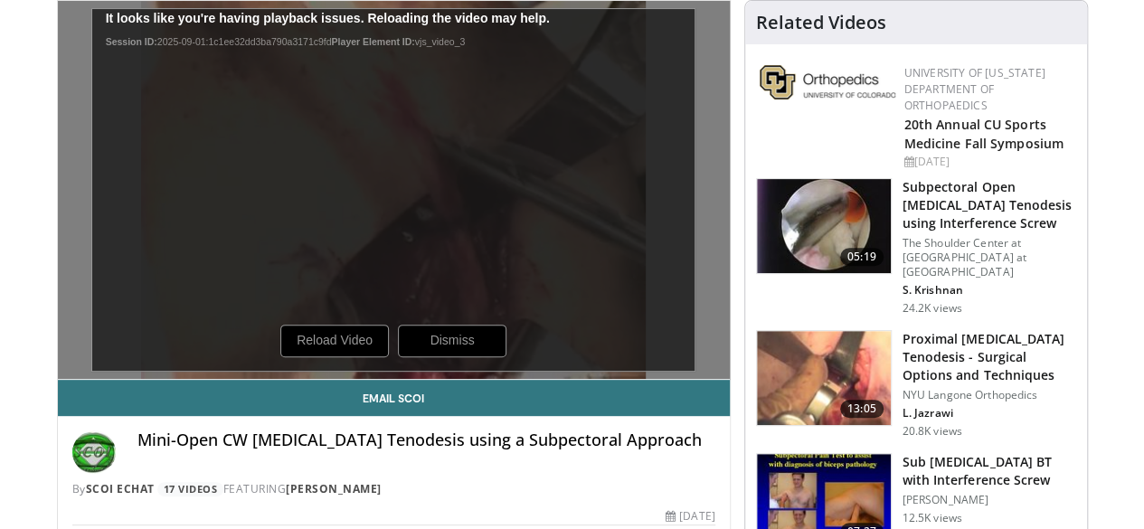
click at [436, 373] on div "10 seconds Tap to unmute" at bounding box center [394, 190] width 672 height 378
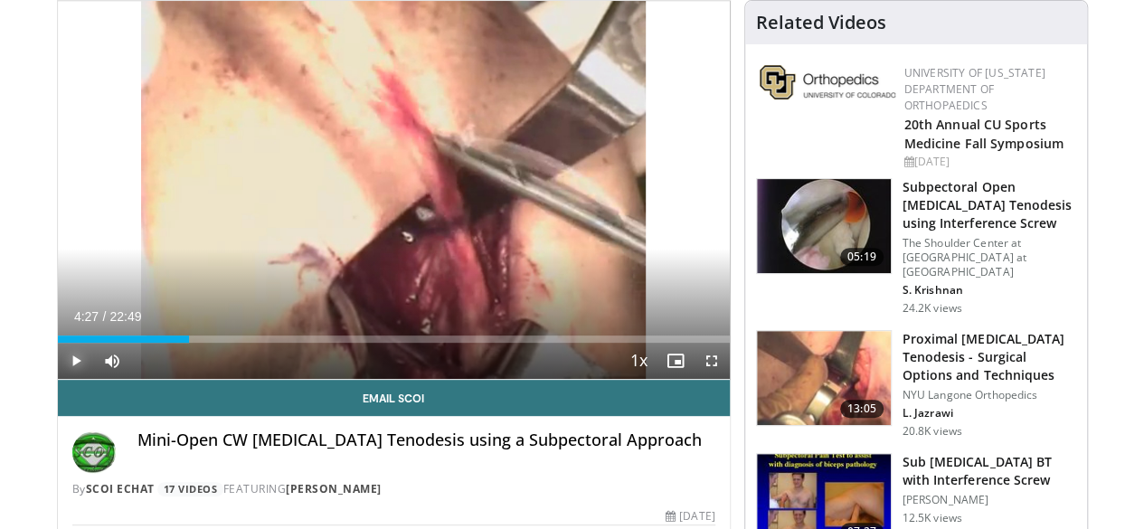
click at [58, 379] on span "Video Player" at bounding box center [76, 361] width 36 height 36
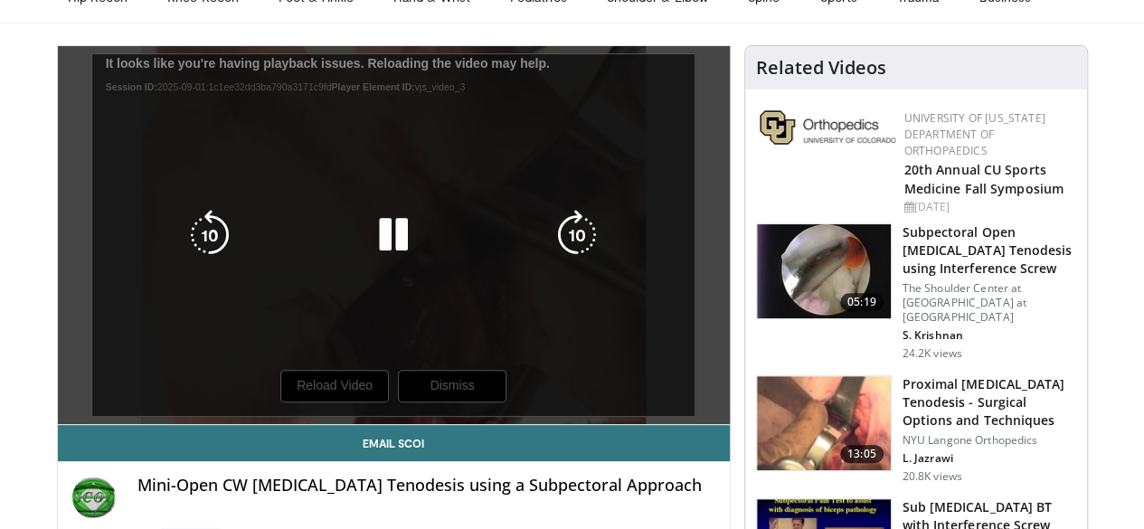
scroll to position [181, 0]
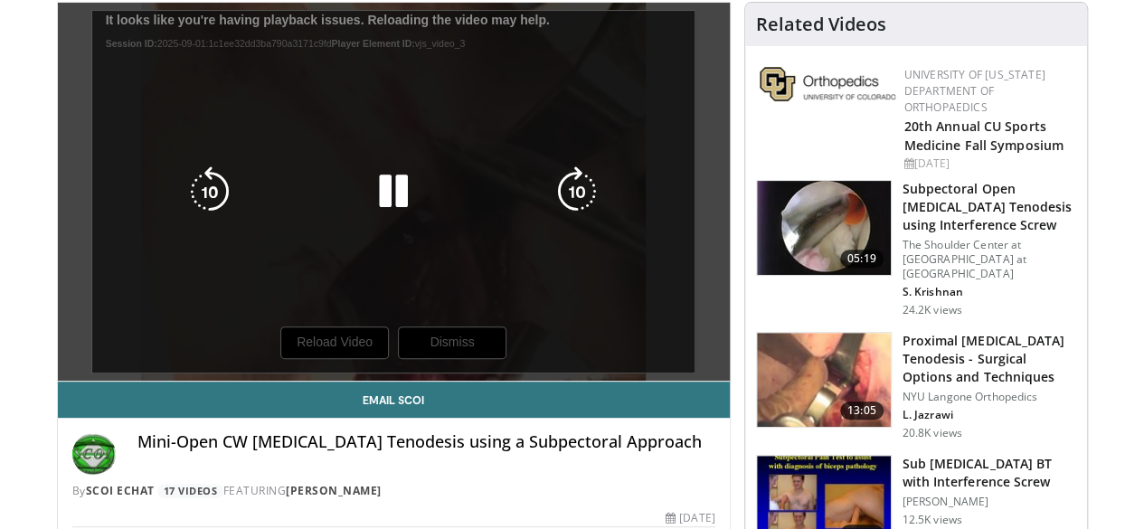
click at [461, 381] on div "10 seconds Tap to unmute" at bounding box center [394, 192] width 672 height 378
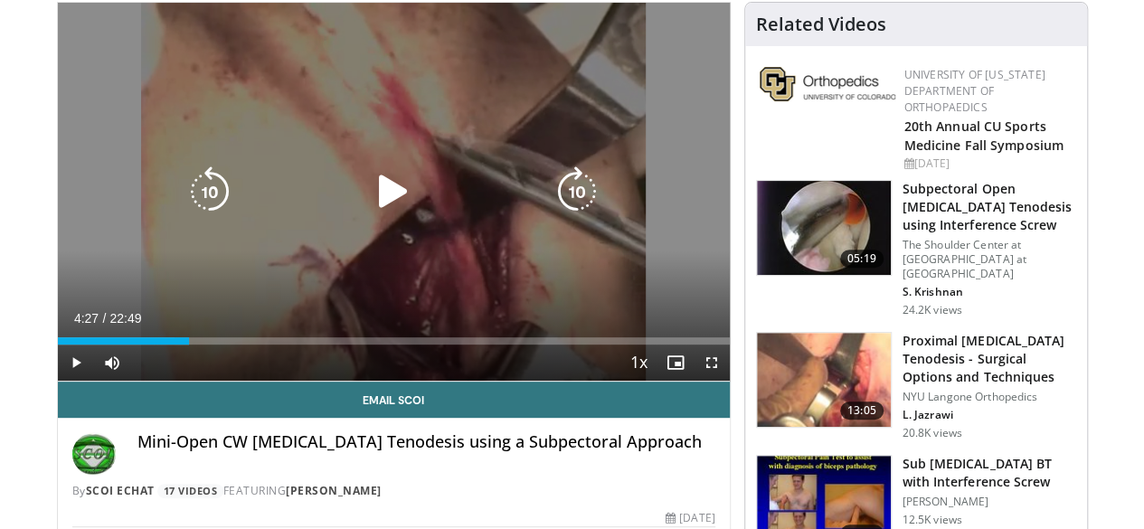
click at [368, 213] on icon "Video Player" at bounding box center [393, 191] width 51 height 51
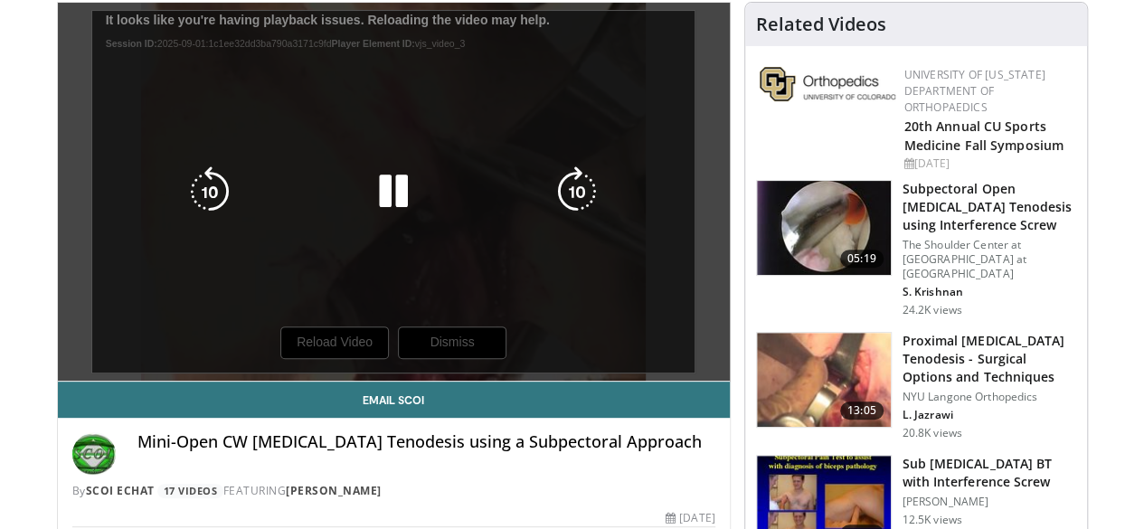
click at [369, 210] on icon "Video Player" at bounding box center [393, 191] width 51 height 51
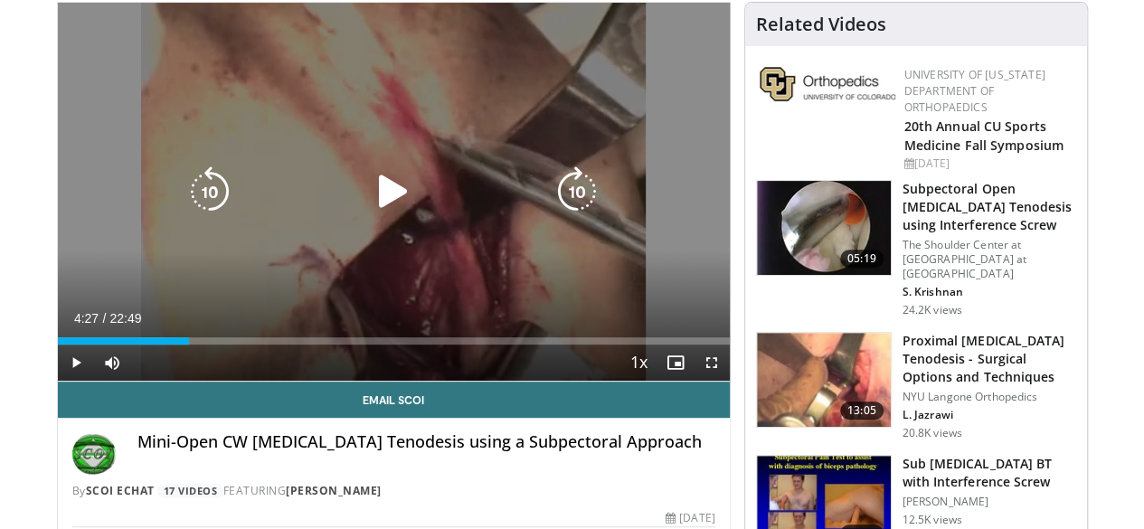
click at [371, 208] on icon "Video Player" at bounding box center [393, 191] width 51 height 51
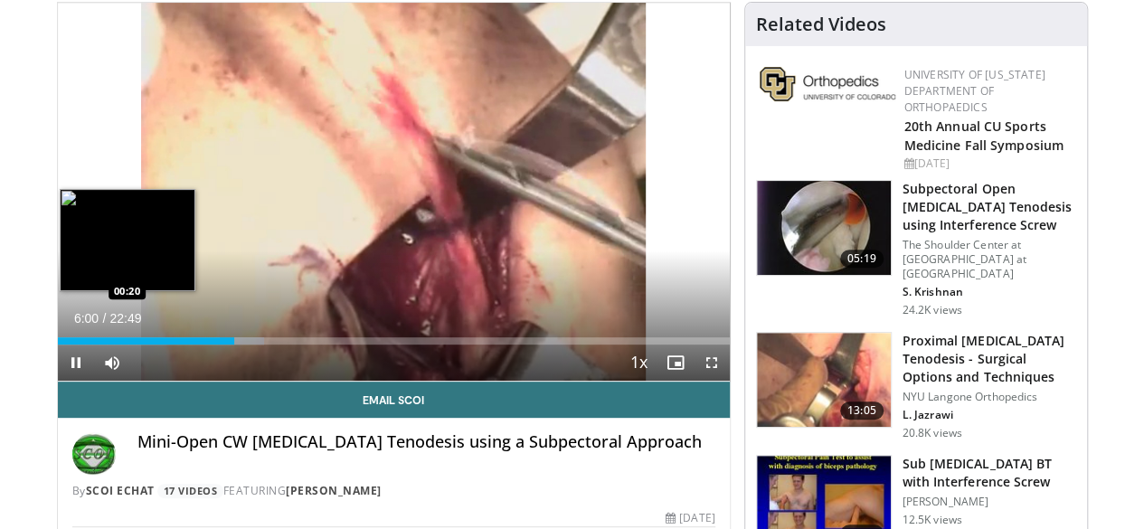
click at [58, 345] on div "Loaded : 30.70% 06:00 00:20" at bounding box center [394, 340] width 672 height 7
click at [58, 345] on div "Loaded : 13.03% 02:55 00:03" at bounding box center [394, 340] width 672 height 7
click at [58, 345] on div "Loaded : 3.62% 00:16 00:16" at bounding box center [394, 340] width 672 height 7
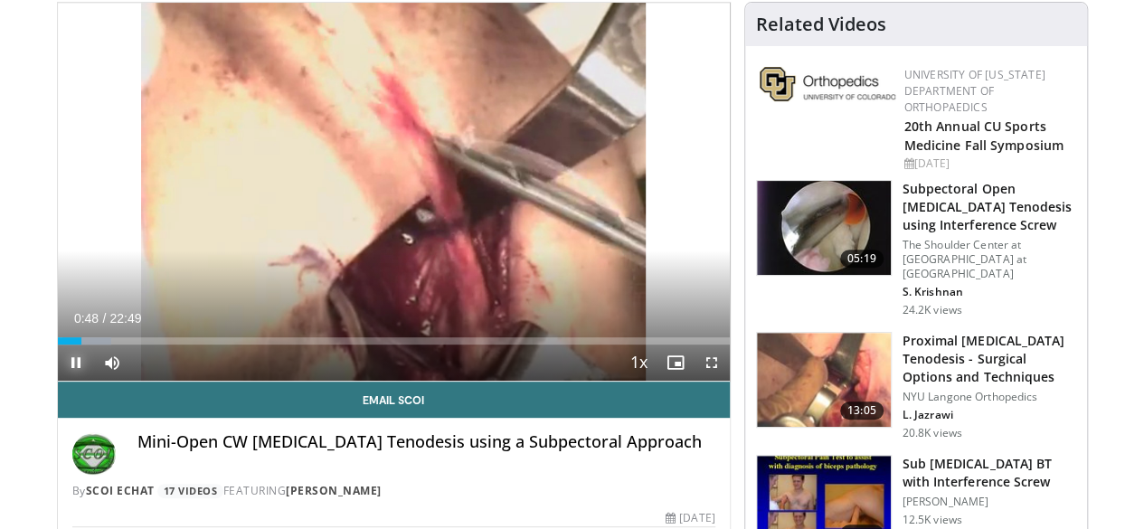
click at [58, 381] on span "Video Player" at bounding box center [76, 363] width 36 height 36
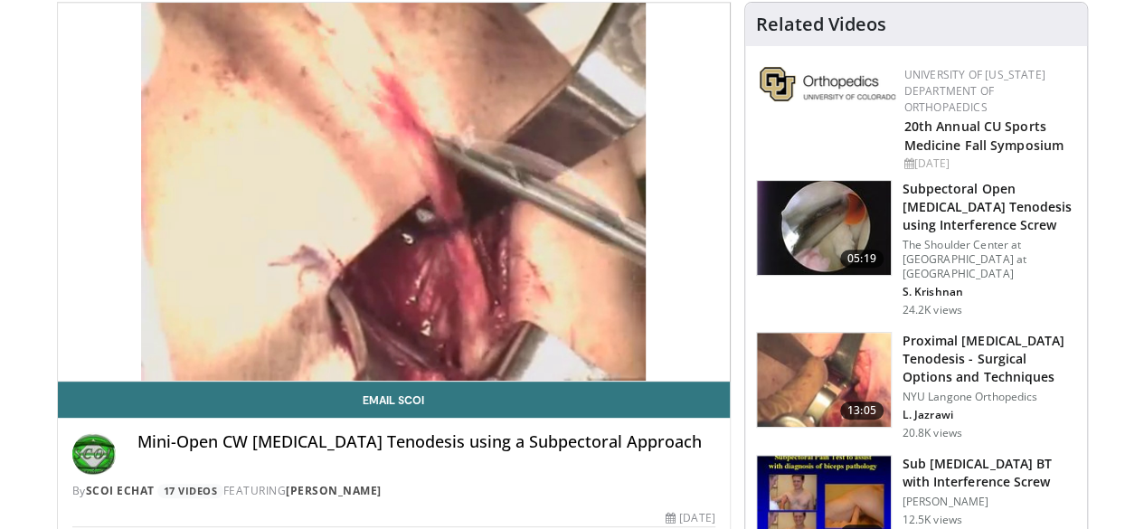
click at [58, 382] on video-js "**********" at bounding box center [394, 192] width 672 height 379
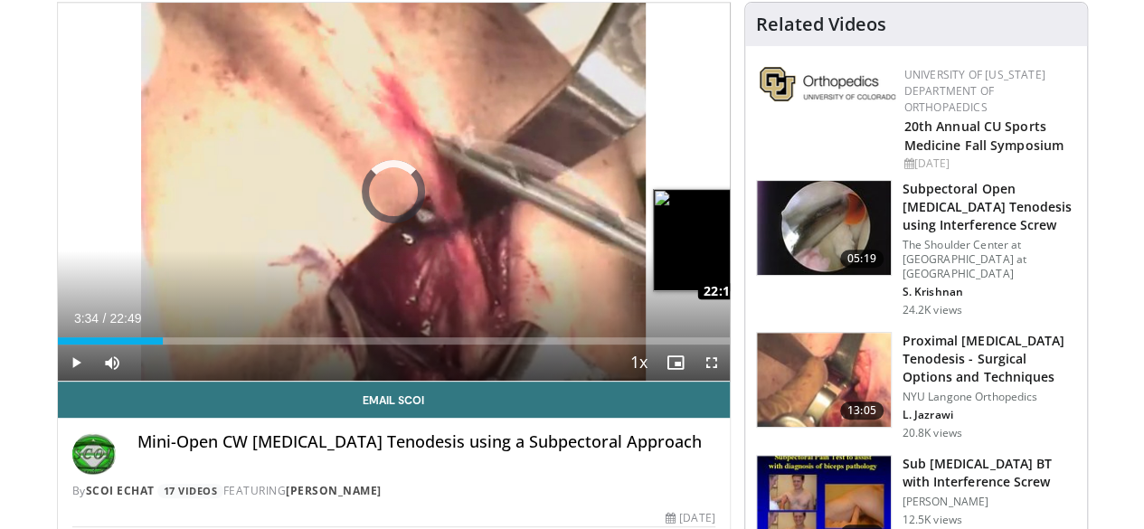
drag, startPoint x: 127, startPoint y: 372, endPoint x: 724, endPoint y: 373, distance: 597.1
click at [724, 345] on div "Loaded : 0.00% 22:08 22:10" at bounding box center [394, 340] width 672 height 7
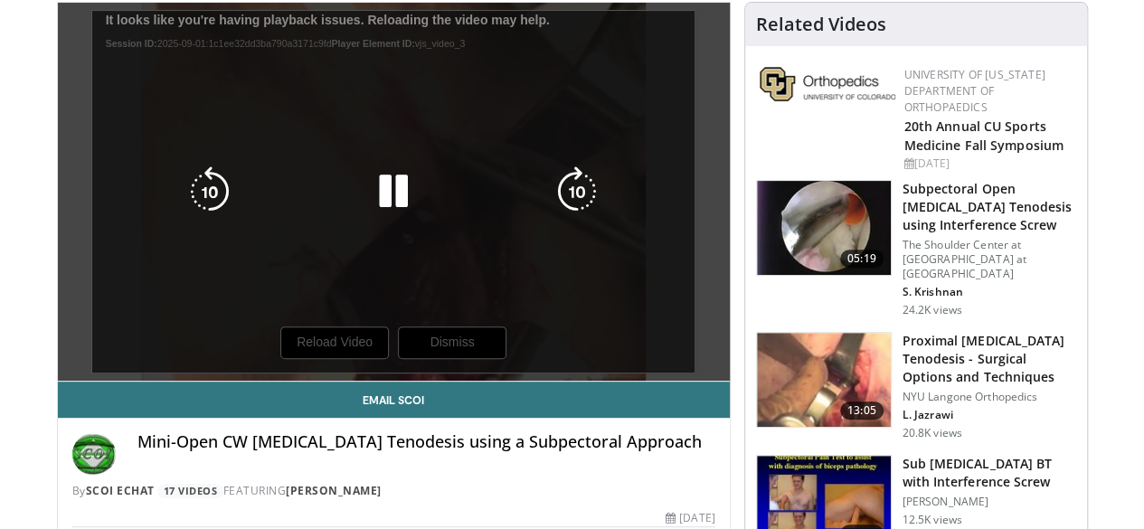
scroll to position [90, 0]
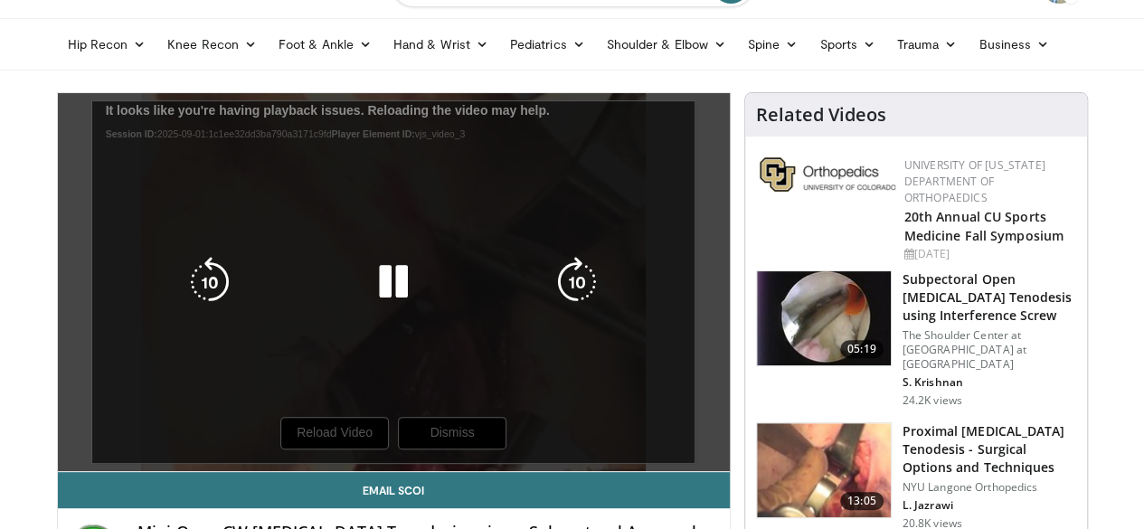
click at [339, 470] on div "10 seconds Tap to unmute" at bounding box center [394, 282] width 672 height 378
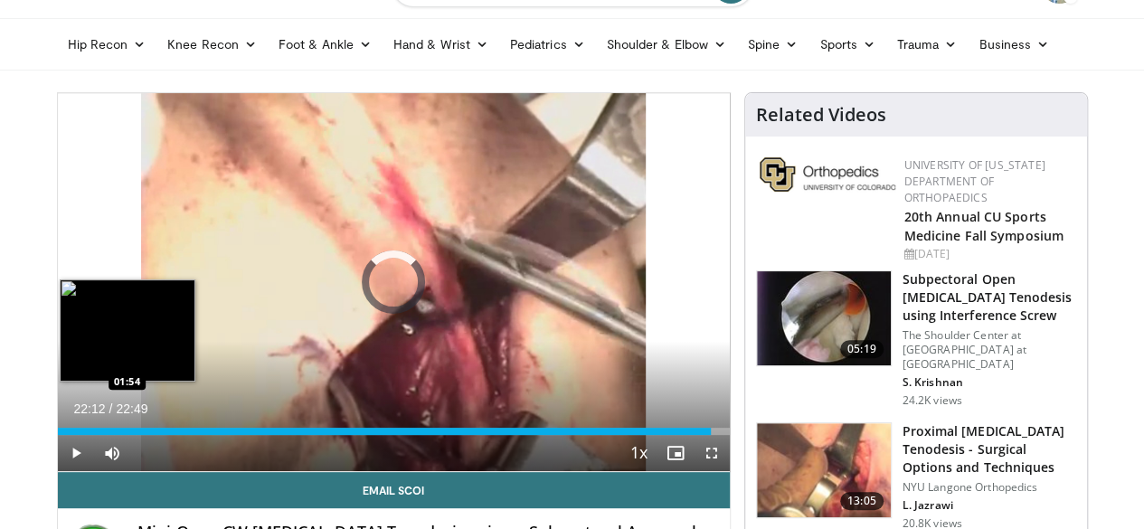
click at [74, 435] on div "22:12" at bounding box center [385, 431] width 654 height 7
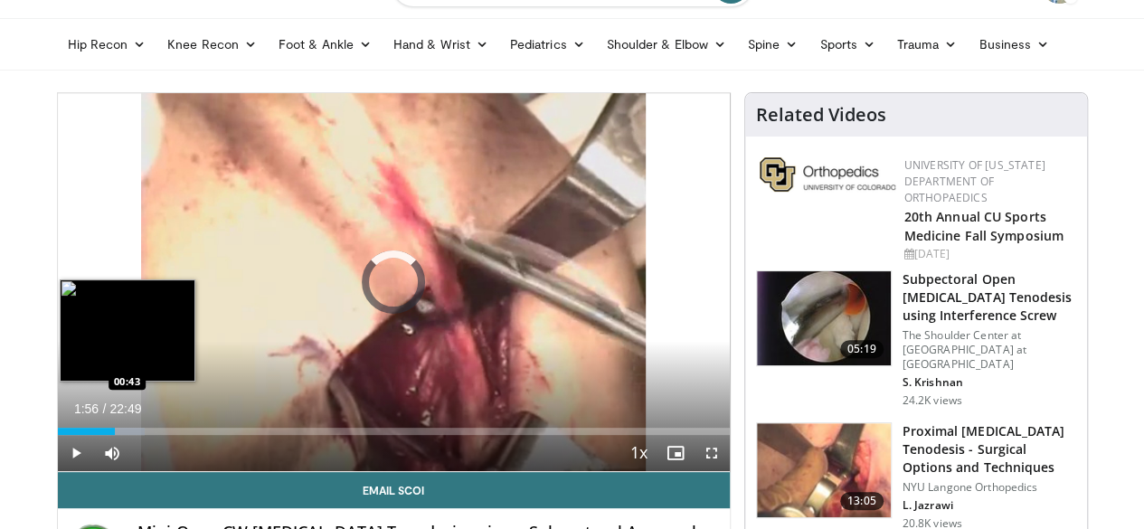
click at [58, 435] on div "01:56" at bounding box center [86, 431] width 57 height 7
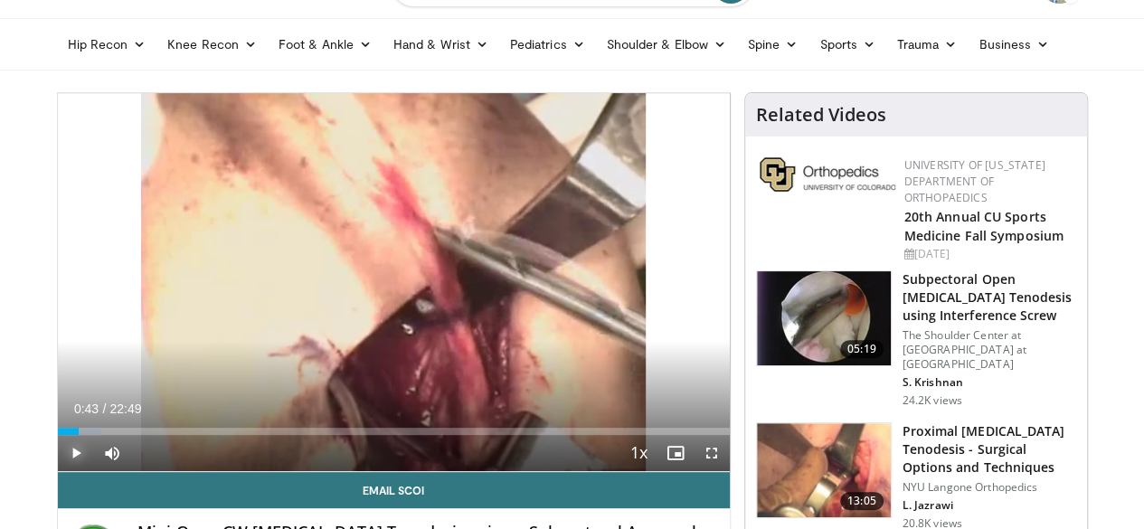
click at [58, 471] on span "Video Player" at bounding box center [76, 453] width 36 height 36
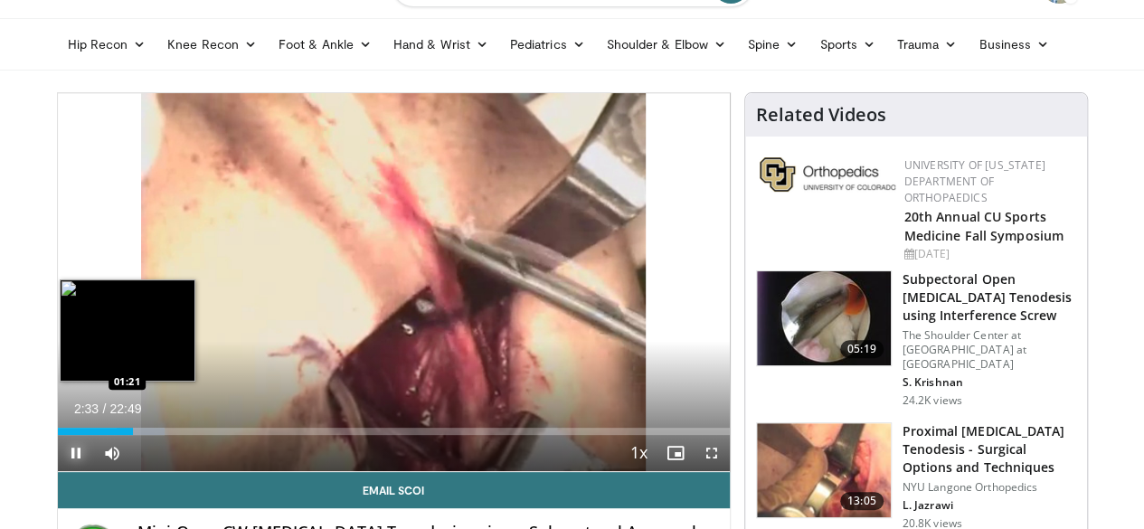
click at [58, 435] on div "02:33" at bounding box center [95, 431] width 75 height 7
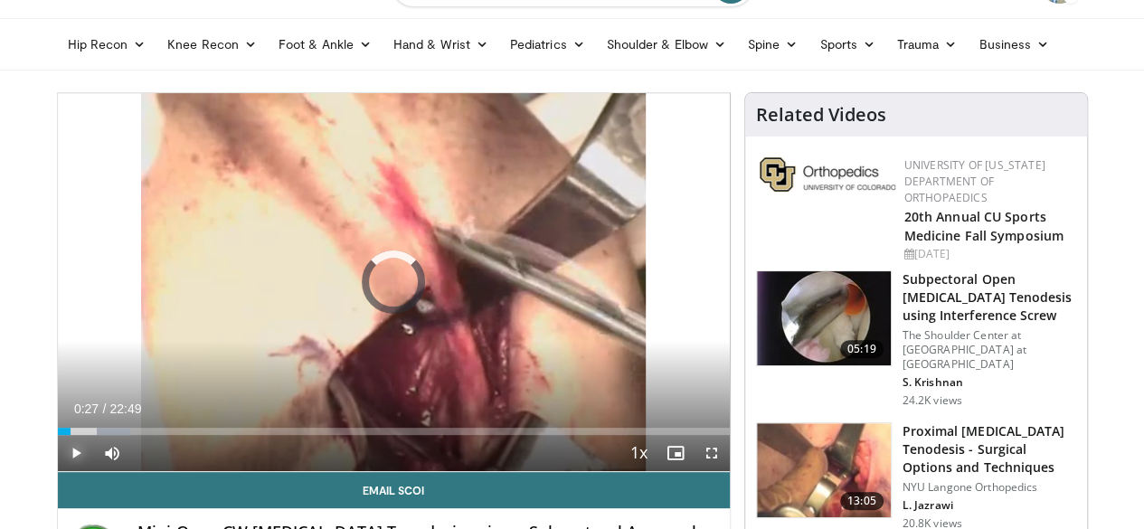
click at [58, 435] on div "Loaded : 10.86% 00:27 00:27" at bounding box center [394, 431] width 672 height 7
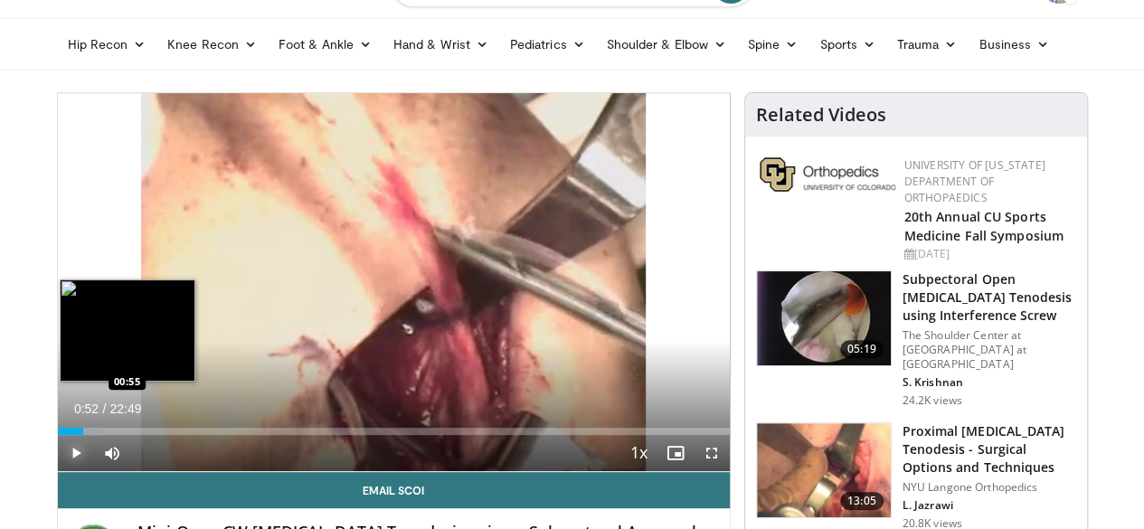
click at [58, 435] on div "Loaded : 6.51% 00:52 00:55" at bounding box center [394, 431] width 672 height 7
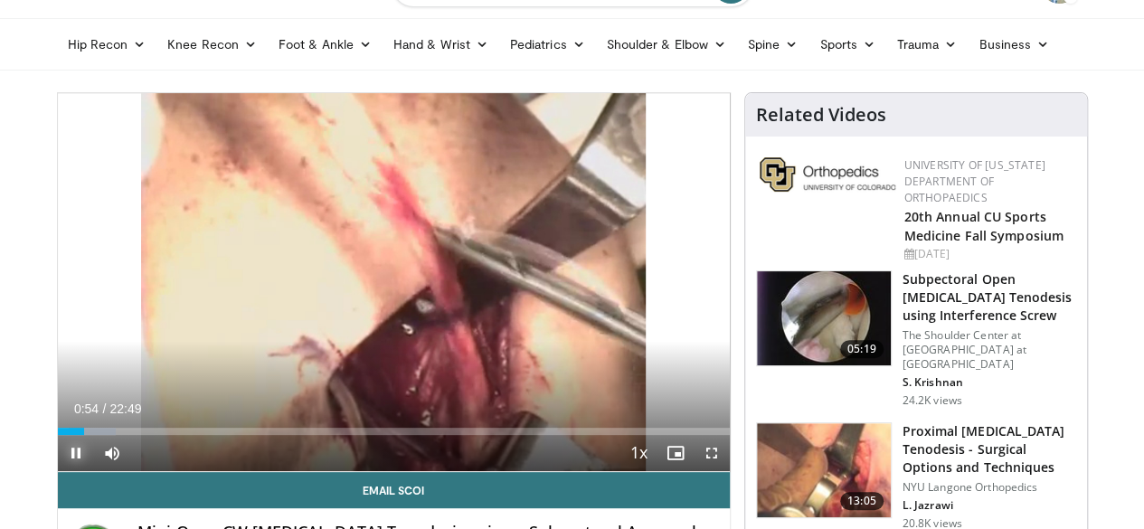
click at [58, 471] on span "Video Player" at bounding box center [76, 453] width 36 height 36
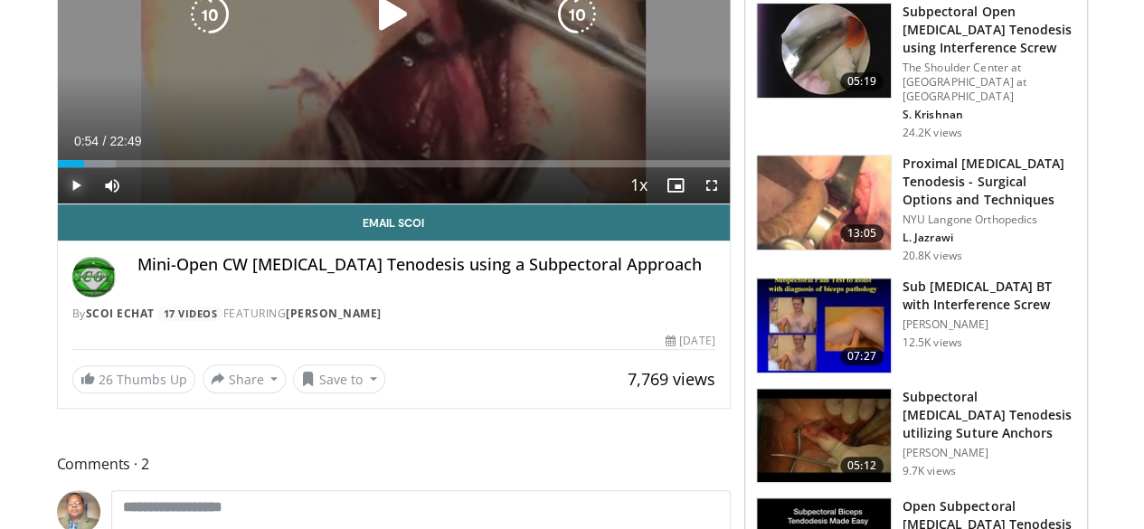
scroll to position [362, 0]
